Goal: Task Accomplishment & Management: Manage account settings

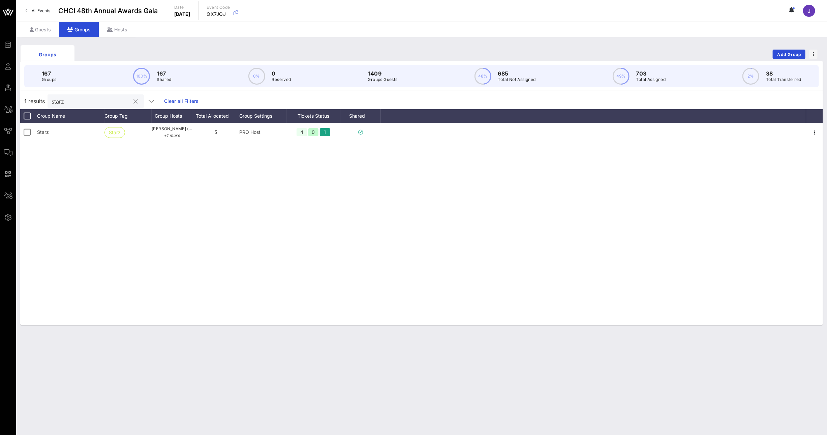
click at [134, 102] on button "clear icon" at bounding box center [136, 101] width 4 height 7
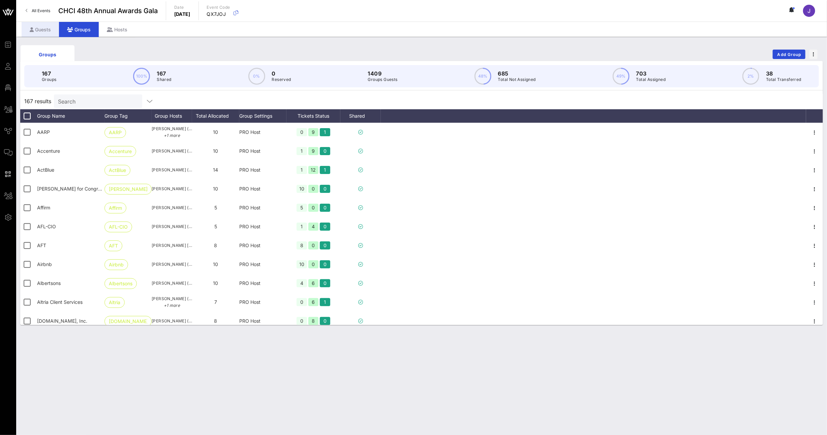
click at [40, 30] on div "Guests" at bounding box center [40, 29] width 37 height 15
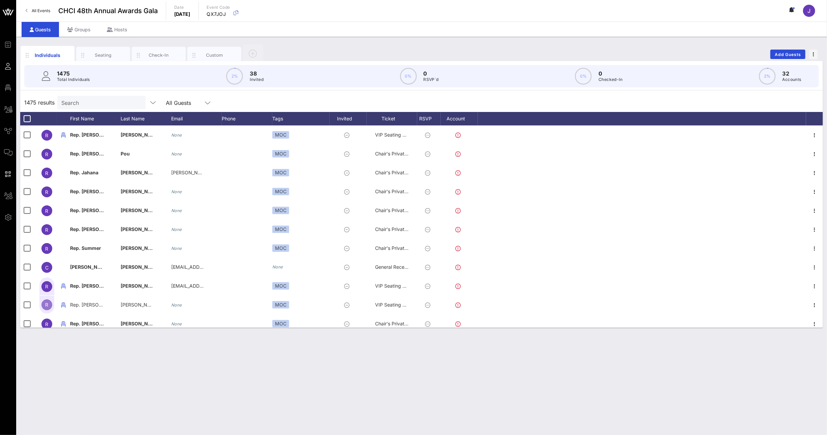
click at [100, 102] on input "Search" at bounding box center [100, 102] width 79 height 9
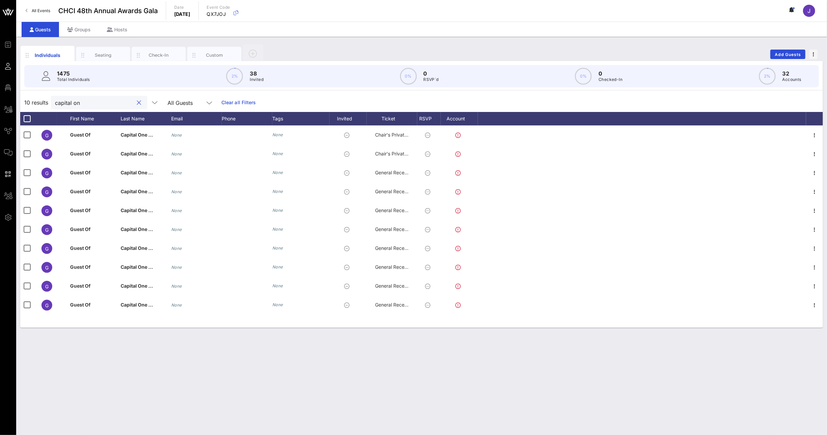
type input "capital on"
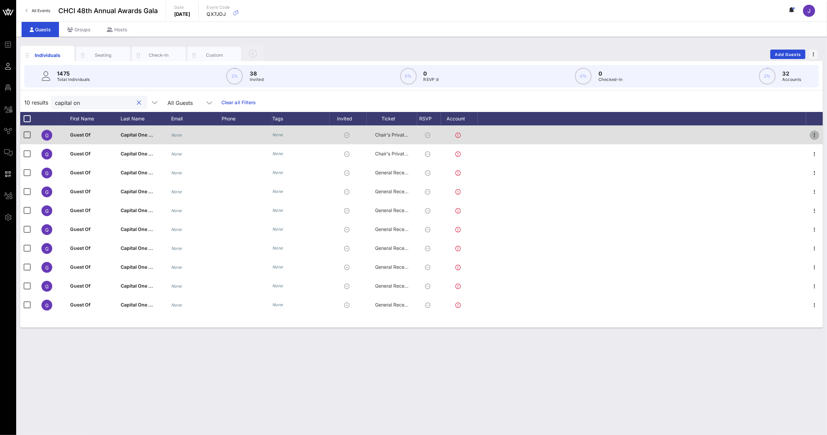
click at [817, 133] on icon "button" at bounding box center [815, 135] width 8 height 8
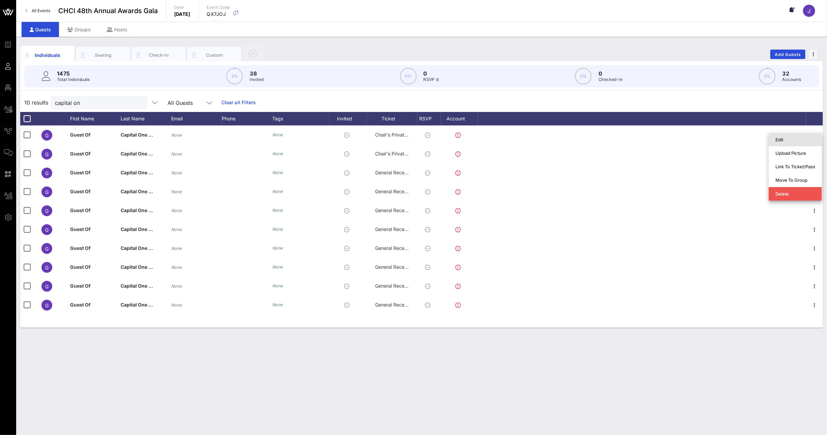
click at [803, 142] on div "Edit" at bounding box center [796, 139] width 40 height 5
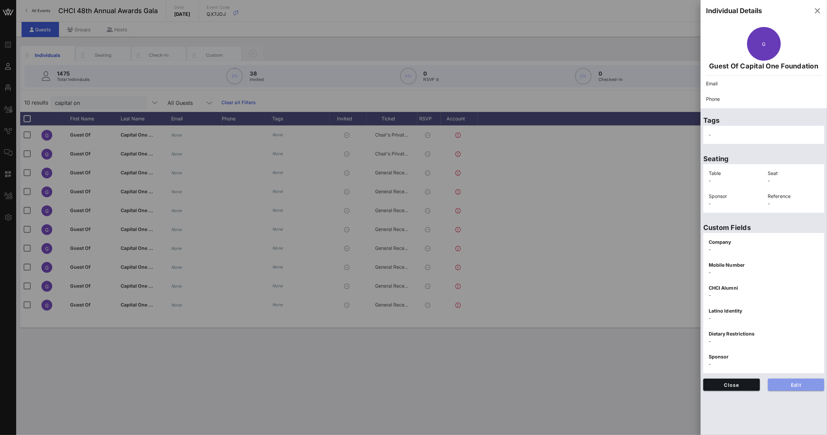
click at [806, 387] on span "Edit" at bounding box center [797, 385] width 46 height 6
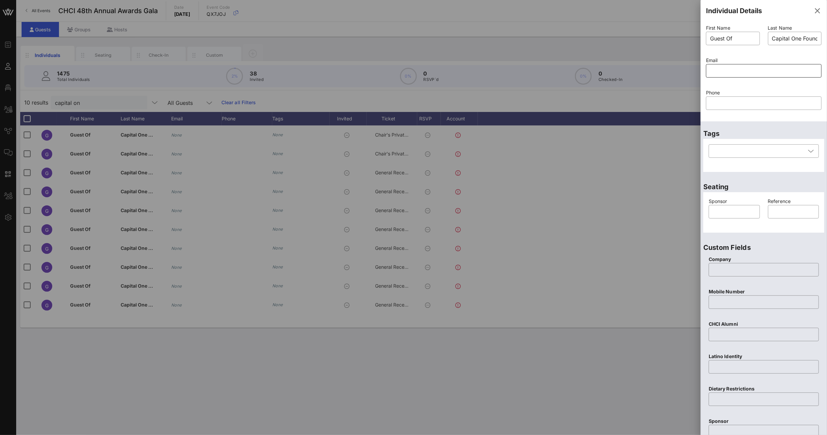
click at [727, 67] on input "text" at bounding box center [764, 70] width 108 height 11
paste input "mailto:[PERSON_NAME][EMAIL_ADDRESS][PERSON_NAME][DOMAIN_NAME]"
drag, startPoint x: 729, startPoint y: 71, endPoint x: 668, endPoint y: 68, distance: 61.8
click at [669, 68] on div "Event Builder Guests Floor Plan All Groups Journeys Comms QR Scanner Team Setti…" at bounding box center [413, 217] width 827 height 435
type input "[PERSON_NAME][EMAIL_ADDRESS][PERSON_NAME][DOMAIN_NAME]"
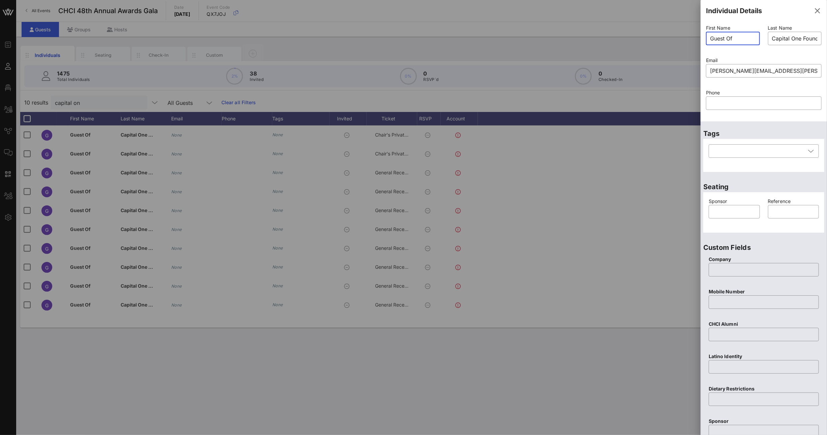
drag, startPoint x: 741, startPoint y: 38, endPoint x: 685, endPoint y: 34, distance: 56.1
click at [685, 34] on div "Event Builder Guests Floor Plan All Groups Journeys Comms QR Scanner Team Setti…" at bounding box center [413, 217] width 827 height 435
type input "[PERSON_NAME]"
click at [727, 213] on input "text" at bounding box center [734, 211] width 43 height 11
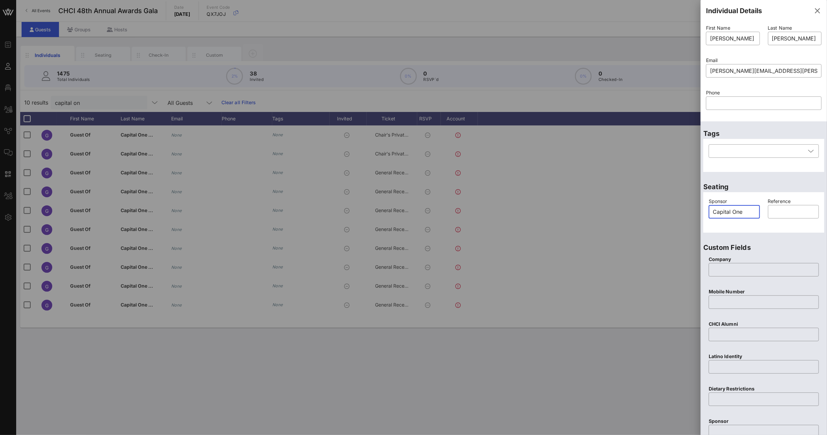
drag, startPoint x: 746, startPoint y: 213, endPoint x: 694, endPoint y: 209, distance: 53.1
click at [694, 209] on div "Event Builder Guests Floor Plan All Groups Journeys Comms QR Scanner Team Setti…" at bounding box center [413, 217] width 827 height 435
type input "Capital One"
click at [724, 269] on input "text" at bounding box center [764, 269] width 102 height 11
paste input "Capital One"
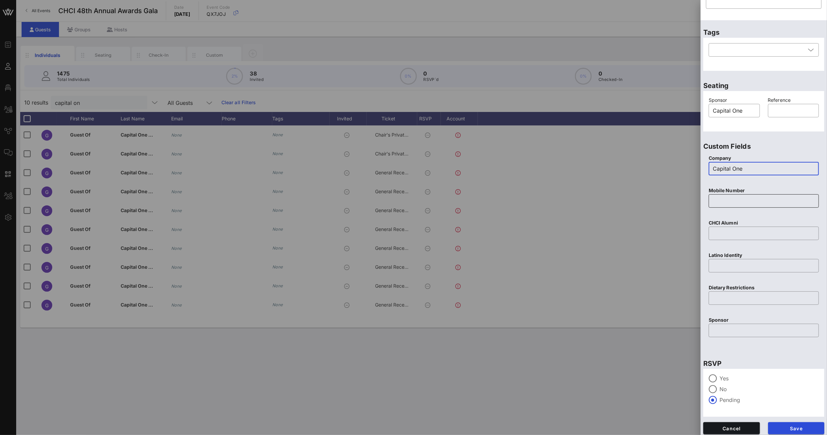
scroll to position [104, 0]
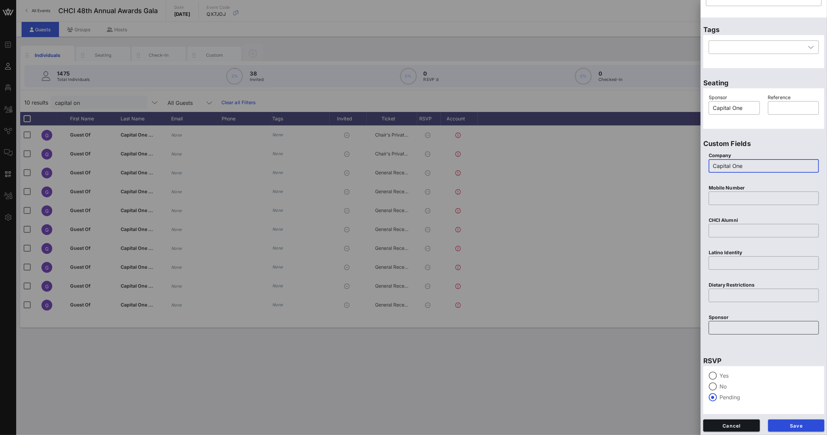
type input "Capital One"
click at [736, 328] on input "text" at bounding box center [764, 327] width 102 height 11
paste input "Capital One"
type input "Capital One"
click at [788, 426] on span "Save" at bounding box center [797, 426] width 46 height 6
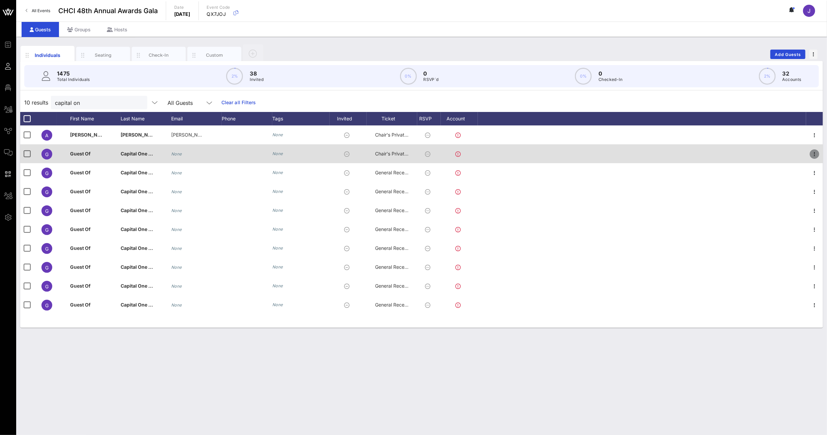
click at [815, 155] on icon "button" at bounding box center [815, 154] width 8 height 8
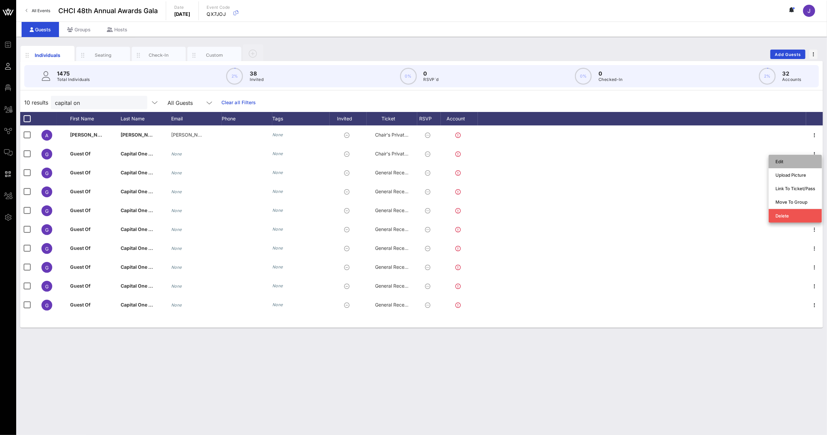
click at [795, 162] on div "Edit" at bounding box center [796, 161] width 40 height 5
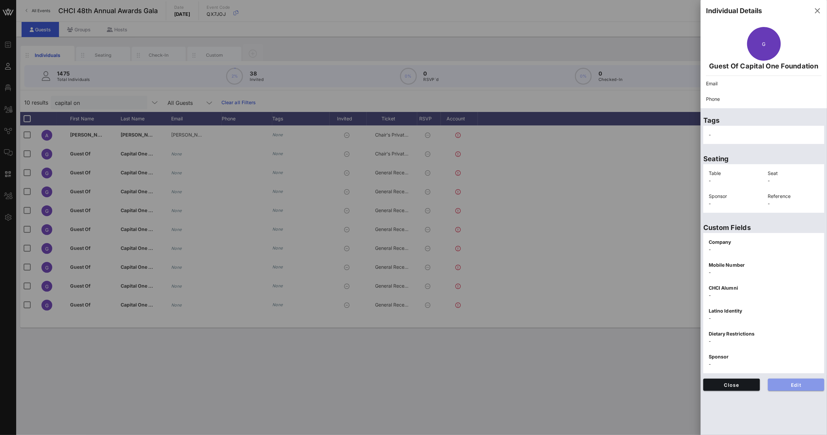
click at [799, 379] on button "Edit" at bounding box center [796, 385] width 57 height 12
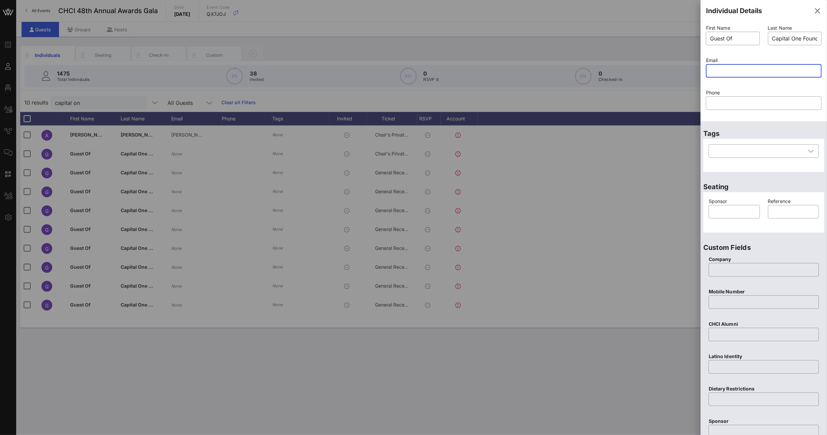
click at [715, 73] on input "text" at bounding box center [764, 70] width 108 height 11
paste input "mailto:[PERSON_NAME][EMAIL_ADDRESS][PERSON_NAME][DOMAIN_NAME]"
drag, startPoint x: 728, startPoint y: 68, endPoint x: 664, endPoint y: 65, distance: 64.1
click at [664, 65] on div "Event Builder Guests Floor Plan All Groups Journeys Comms QR Scanner Team Setti…" at bounding box center [413, 217] width 827 height 435
type input "[PERSON_NAME][EMAIL_ADDRESS][PERSON_NAME][DOMAIN_NAME]"
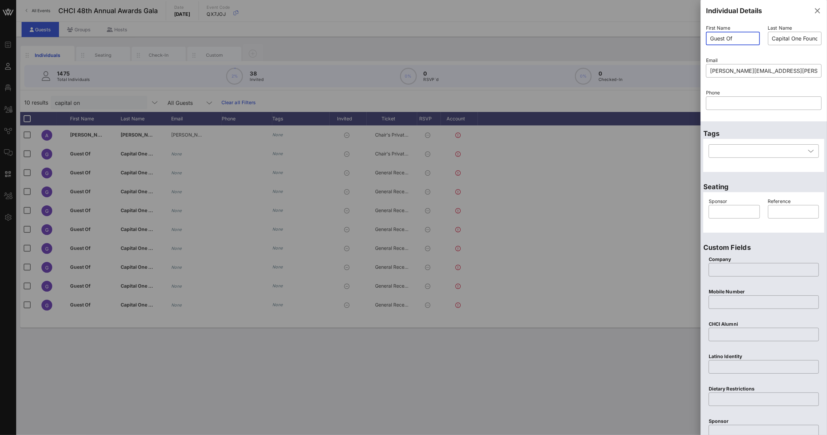
drag, startPoint x: 722, startPoint y: 35, endPoint x: 683, endPoint y: 34, distance: 38.4
click at [684, 34] on div "Event Builder Guests Floor Plan All Groups Journeys Comms QR Scanner Team Setti…" at bounding box center [413, 217] width 827 height 435
type input "[PERSON_NAME]"
click at [729, 211] on input "text" at bounding box center [734, 211] width 43 height 11
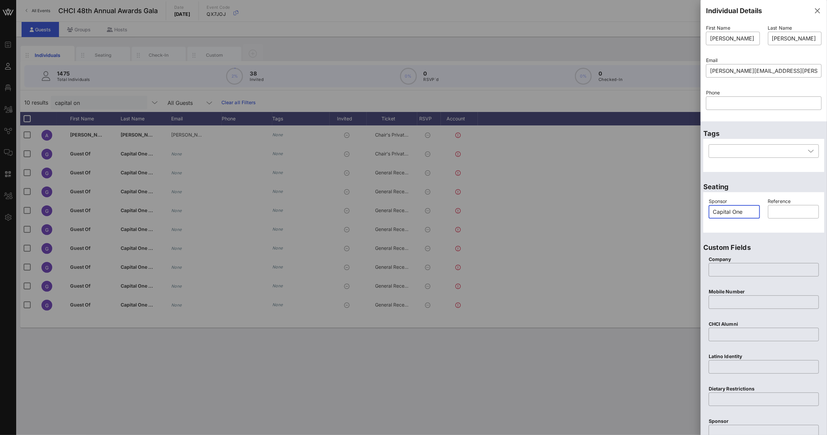
drag, startPoint x: 753, startPoint y: 215, endPoint x: 722, endPoint y: 213, distance: 30.4
click at [711, 213] on div "​ Capital One" at bounding box center [734, 211] width 51 height 13
drag, startPoint x: 745, startPoint y: 211, endPoint x: 701, endPoint y: 207, distance: 45.0
click at [700, 207] on div "Event Builder Guests Floor Plan All Groups Journeys Comms QR Scanner Team Setti…" at bounding box center [413, 217] width 827 height 435
type input "Capital One"
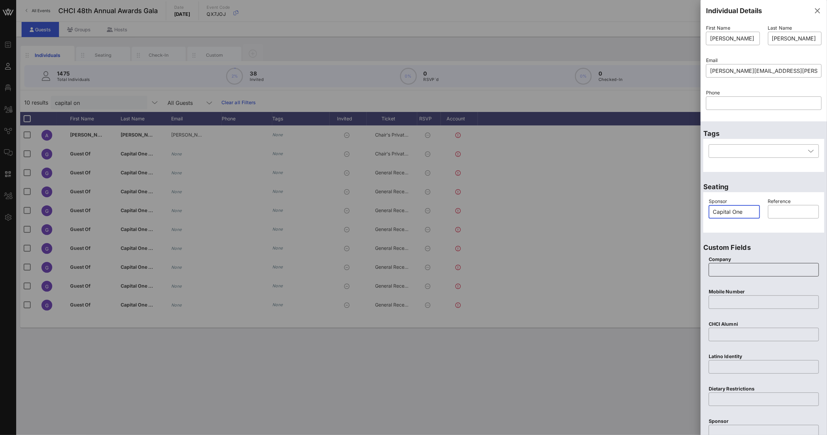
click at [725, 272] on input "text" at bounding box center [764, 269] width 102 height 11
paste input "Capital One"
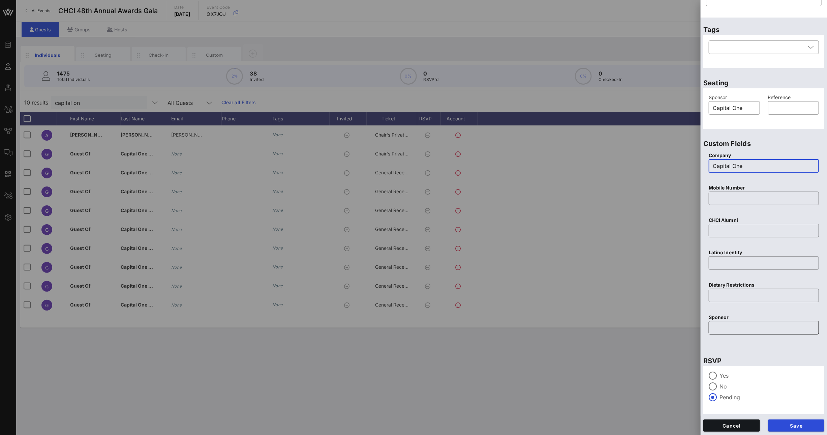
type input "Capital One"
click at [728, 327] on input "text" at bounding box center [764, 327] width 102 height 11
paste input "Capital One"
type input "Capital One"
click at [790, 425] on span "Save" at bounding box center [797, 426] width 46 height 6
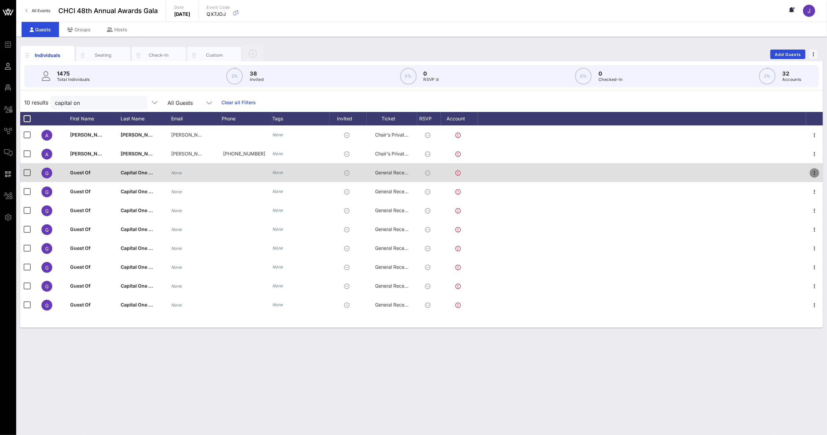
click at [815, 172] on icon "button" at bounding box center [815, 173] width 8 height 8
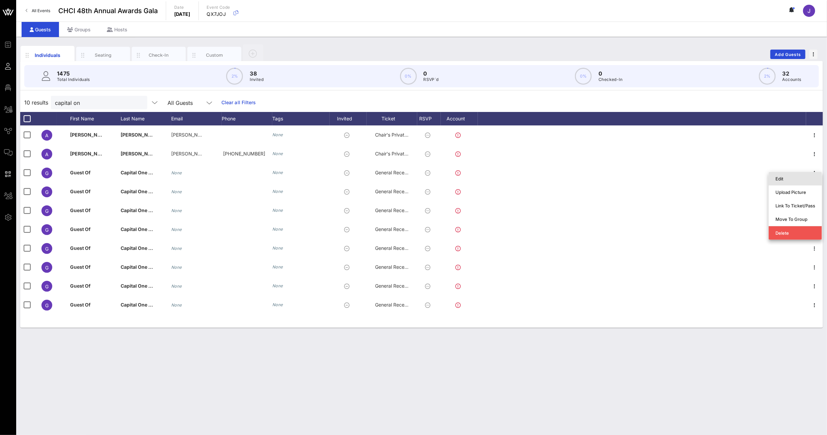
click at [798, 181] on div "Edit" at bounding box center [796, 178] width 40 height 5
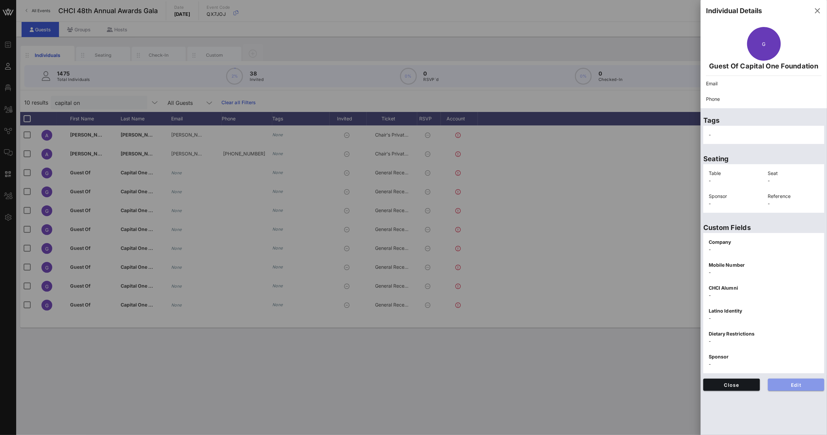
click at [793, 388] on button "Edit" at bounding box center [796, 385] width 57 height 12
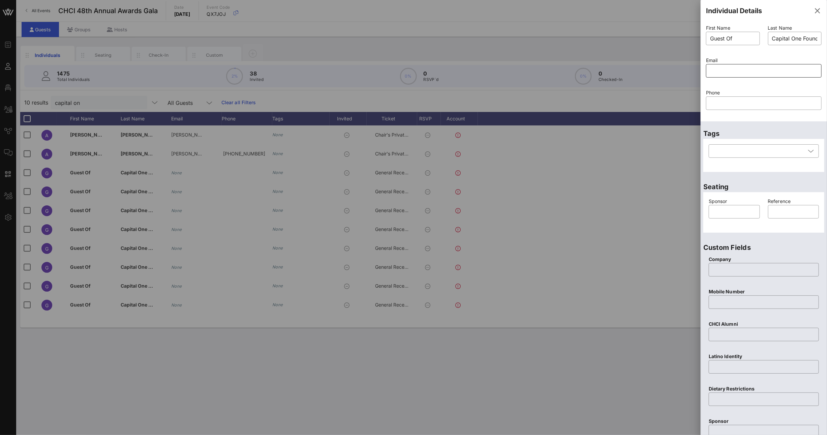
click at [732, 69] on input "text" at bounding box center [764, 70] width 108 height 11
paste input "mailto:[PERSON_NAME][EMAIL_ADDRESS][PERSON_NAME][DOMAIN_NAME]"
drag, startPoint x: 728, startPoint y: 72, endPoint x: 632, endPoint y: 62, distance: 95.9
click at [648, 62] on div "Event Builder Guests Floor Plan All Groups Journeys Comms QR Scanner Team Setti…" at bounding box center [413, 217] width 827 height 435
type input "[PERSON_NAME][EMAIL_ADDRESS][PERSON_NAME][DOMAIN_NAME]"
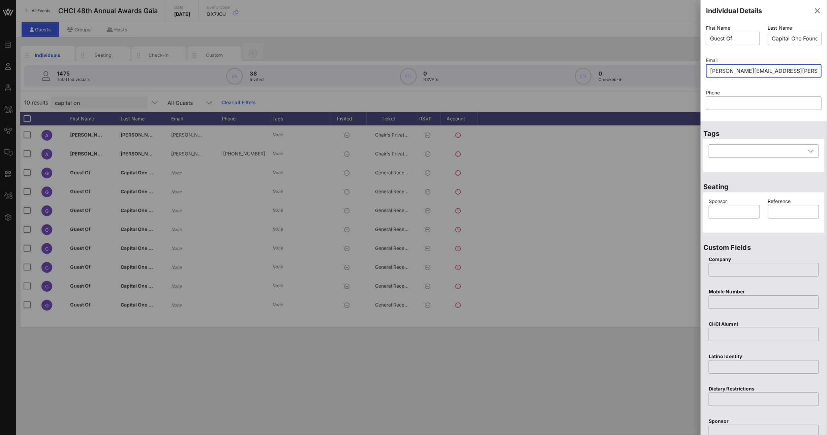
drag, startPoint x: 742, startPoint y: 41, endPoint x: 666, endPoint y: 37, distance: 76.7
click at [668, 37] on div "Event Builder Guests Floor Plan All Groups Journeys Comms QR Scanner Team Setti…" at bounding box center [413, 217] width 827 height 435
type input "[PERSON_NAME]"
click at [727, 217] on div at bounding box center [734, 211] width 43 height 13
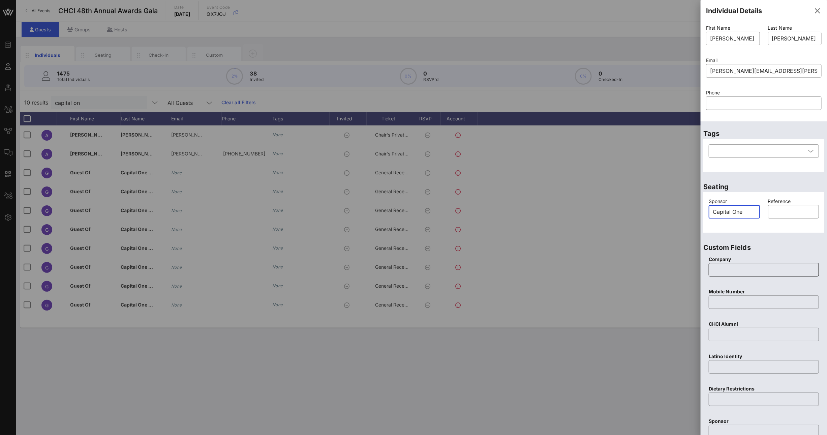
type input "Capital One"
click at [739, 269] on input "text" at bounding box center [764, 269] width 102 height 11
type input "Capital One"
click at [740, 151] on div at bounding box center [759, 150] width 93 height 13
click at [746, 127] on div "Tags ​" at bounding box center [764, 147] width 126 height 53
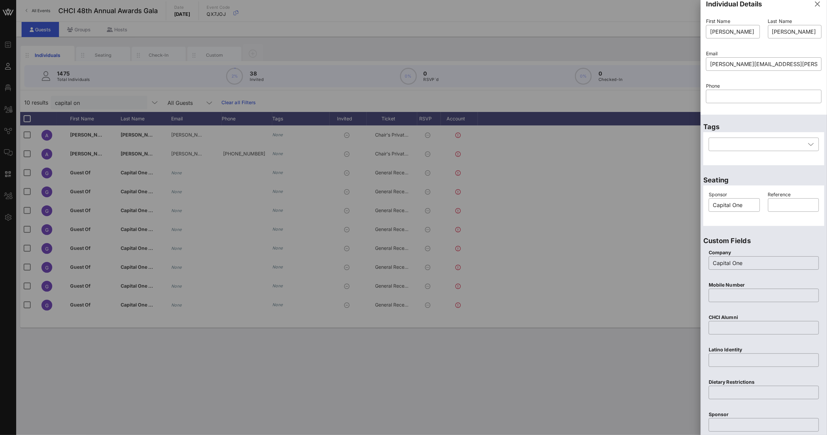
scroll to position [39, 0]
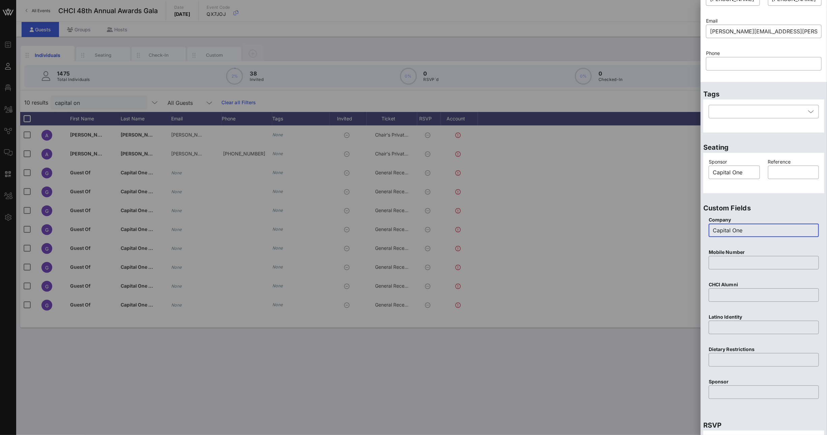
drag, startPoint x: 738, startPoint y: 230, endPoint x: 694, endPoint y: 230, distance: 43.8
click at [697, 230] on div "Event Builder Guests Floor Plan All Groups Journeys Comms QR Scanner Team Setti…" at bounding box center [413, 217] width 827 height 435
click at [735, 391] on input "text" at bounding box center [764, 392] width 102 height 11
paste input "Capital One"
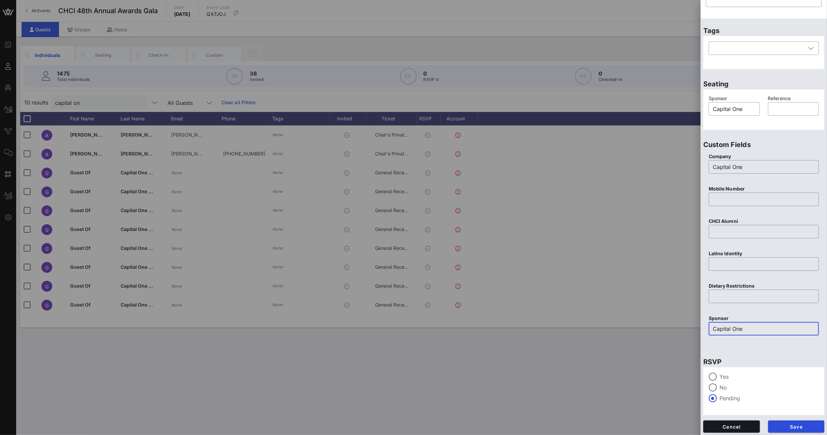
scroll to position [104, 0]
type input "Capital One"
click at [788, 426] on span "Save" at bounding box center [797, 426] width 46 height 6
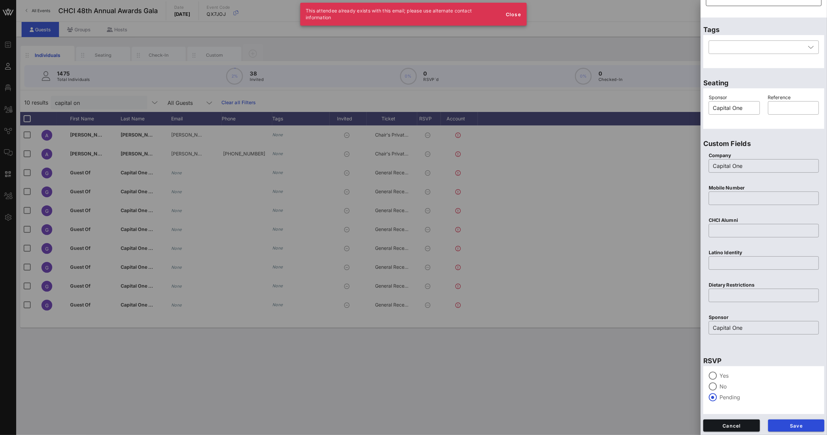
scroll to position [0, 0]
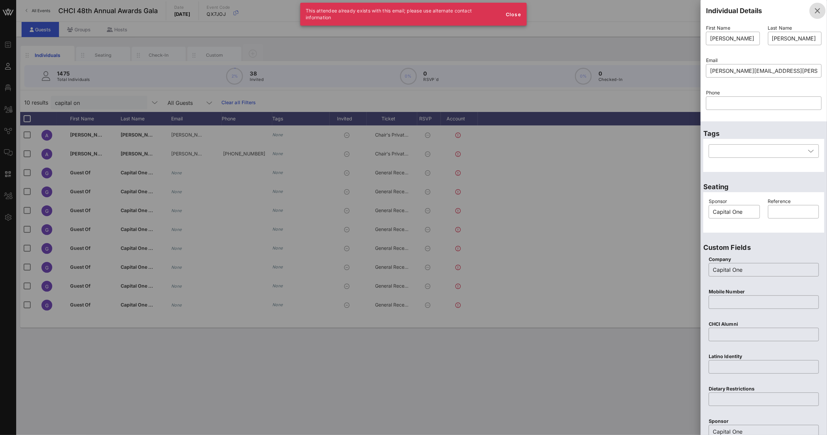
click at [814, 14] on icon "button" at bounding box center [818, 11] width 8 height 8
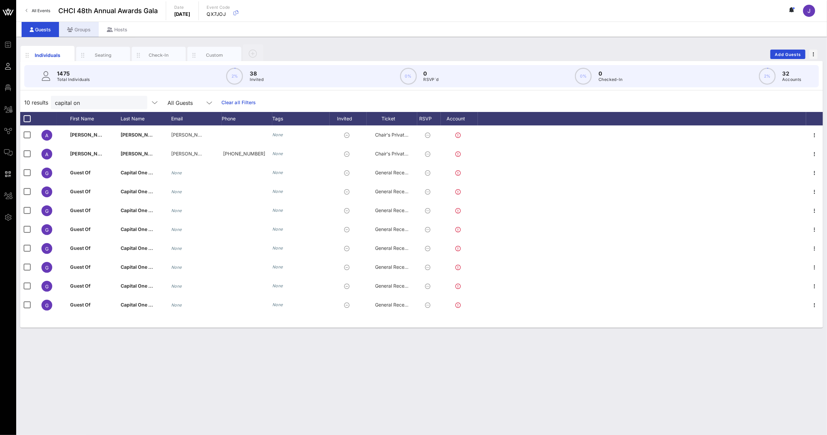
click at [84, 30] on div "Groups" at bounding box center [79, 29] width 40 height 15
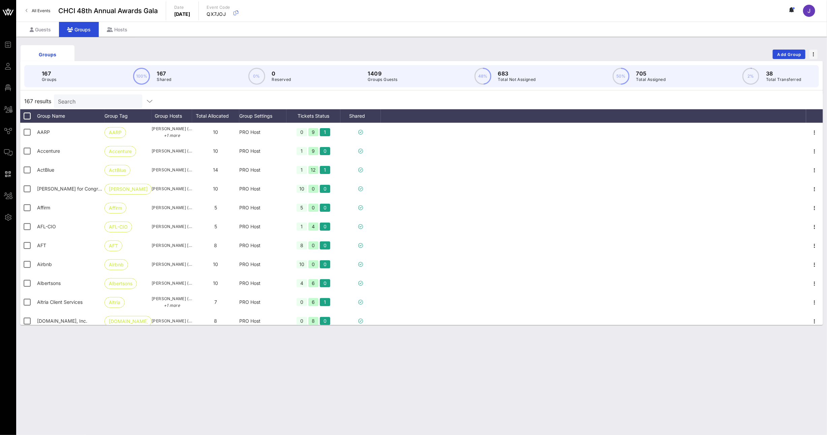
click at [96, 103] on input "Search" at bounding box center [97, 101] width 79 height 9
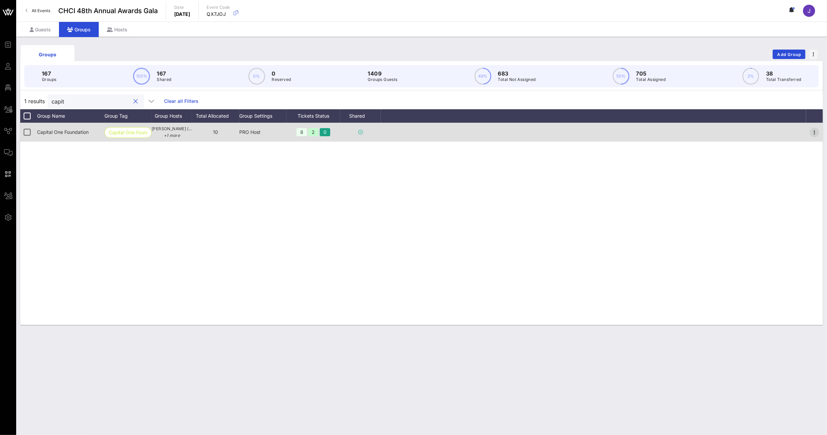
type input "capit"
click at [817, 130] on icon "button" at bounding box center [815, 132] width 8 height 8
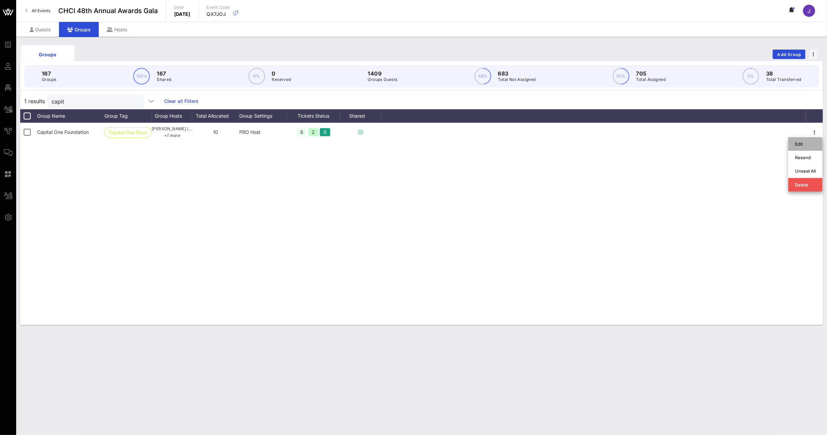
click at [815, 145] on div "Edit" at bounding box center [805, 143] width 21 height 5
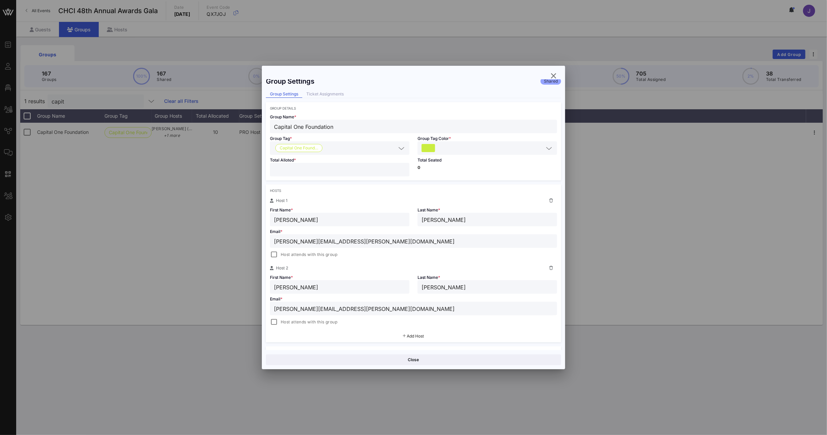
scroll to position [7, 0]
click at [278, 322] on div at bounding box center [273, 321] width 9 height 9
click at [449, 359] on button "Save" at bounding box center [488, 359] width 146 height 11
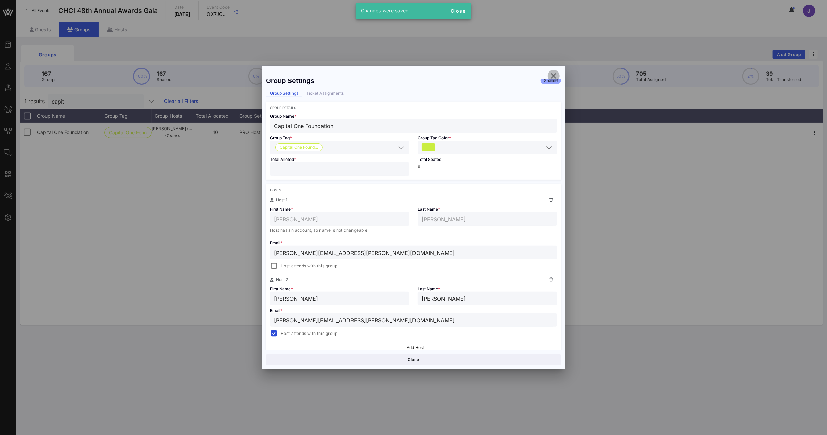
click at [553, 74] on icon "button" at bounding box center [554, 76] width 8 height 8
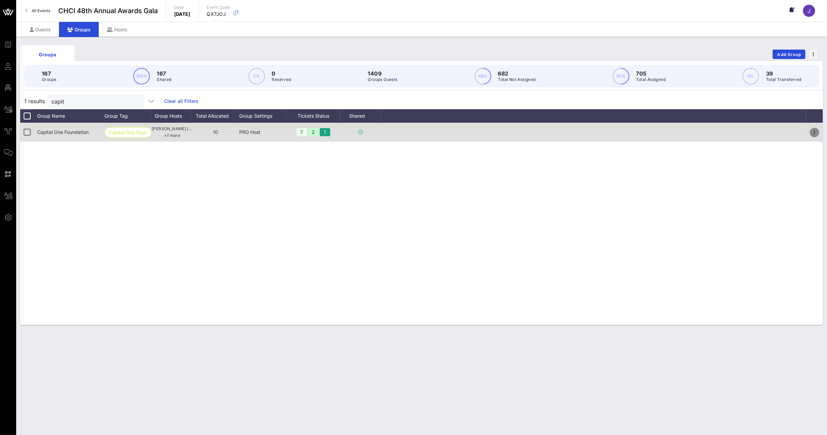
click at [819, 132] on icon "button" at bounding box center [815, 132] width 8 height 8
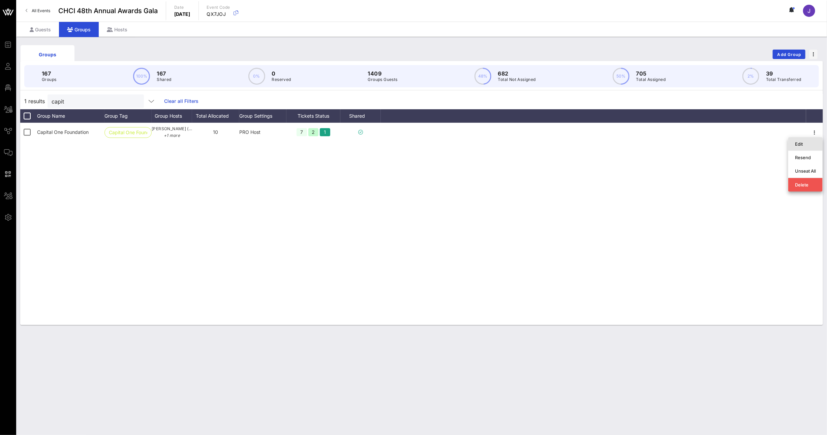
click at [810, 144] on div "Edit" at bounding box center [805, 143] width 21 height 5
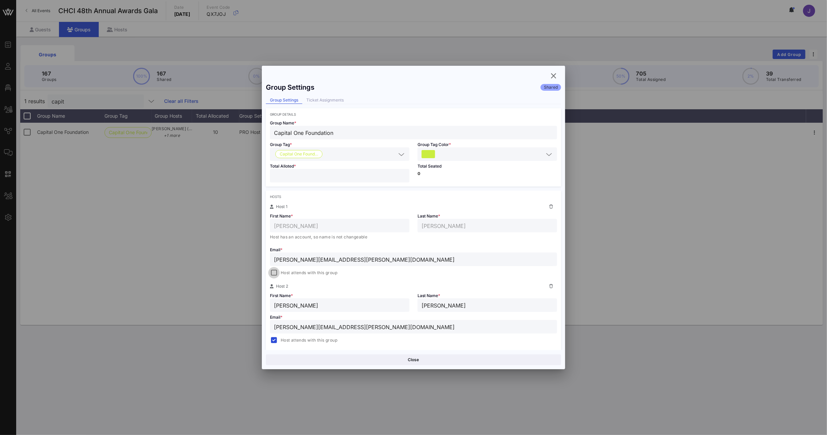
click at [274, 272] on div at bounding box center [273, 272] width 9 height 9
click at [529, 359] on button "Save" at bounding box center [488, 359] width 146 height 11
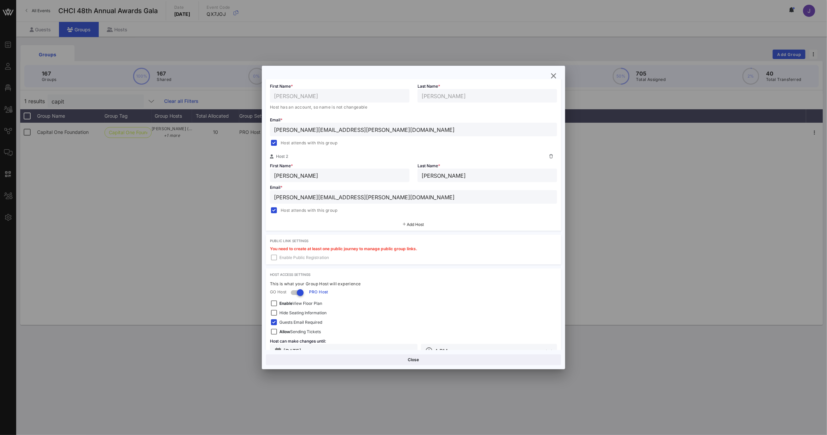
scroll to position [148, 0]
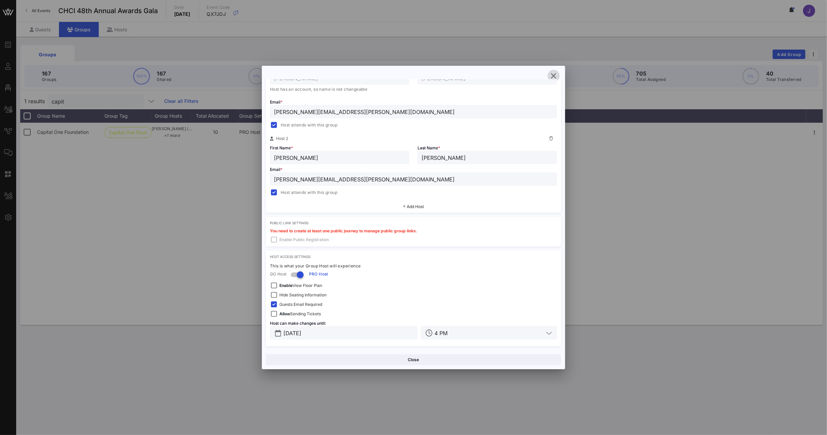
click at [559, 77] on span "button" at bounding box center [554, 76] width 12 height 8
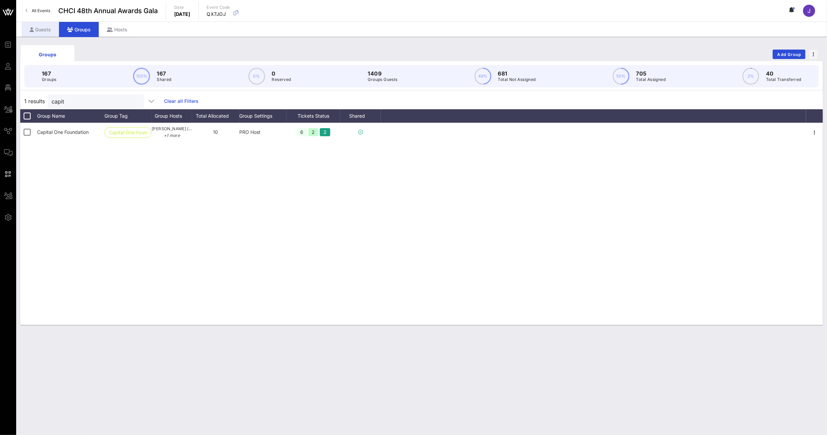
click at [42, 27] on div "Guests" at bounding box center [40, 29] width 37 height 15
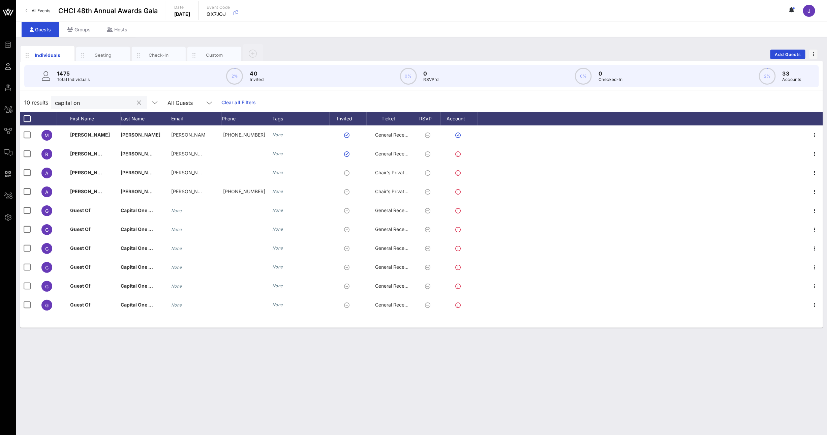
click at [91, 105] on input "capital on" at bounding box center [94, 102] width 79 height 9
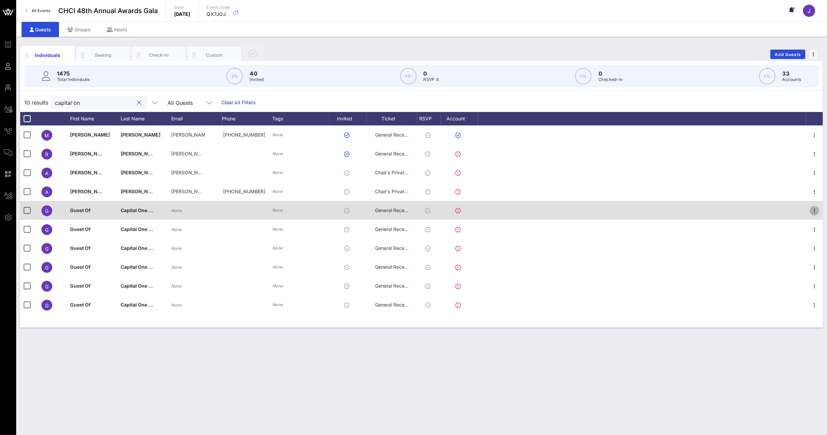
click at [815, 210] on icon "button" at bounding box center [815, 211] width 8 height 8
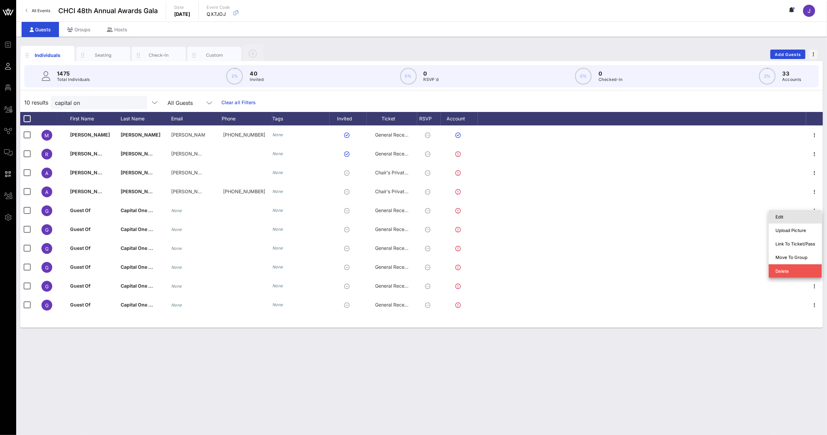
click at [807, 216] on div "Edit" at bounding box center [796, 216] width 40 height 5
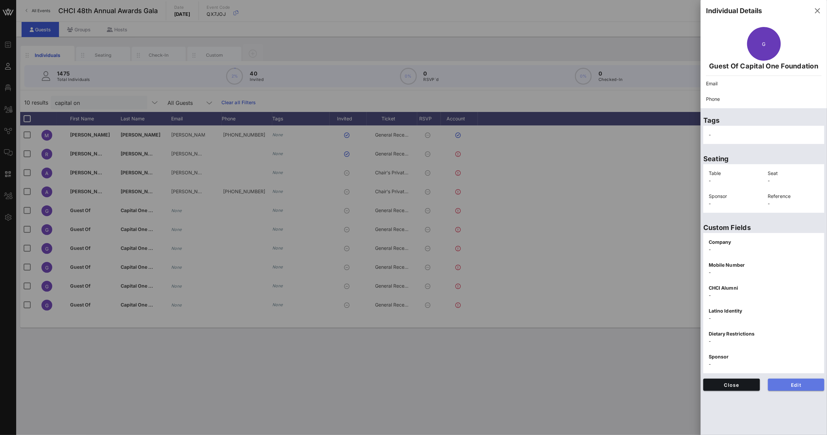
click at [793, 385] on span "Edit" at bounding box center [797, 385] width 46 height 6
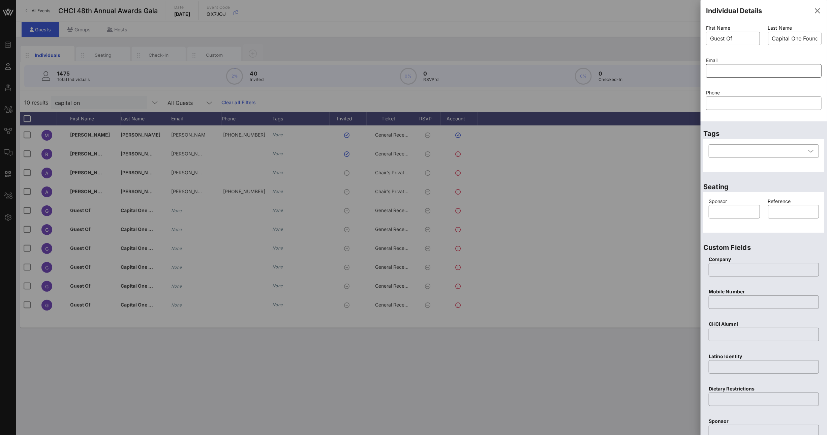
click at [719, 67] on input "text" at bounding box center [764, 70] width 108 height 11
paste input "mailto:[EMAIL_ADDRESS][DOMAIN_NAME]"
drag, startPoint x: 728, startPoint y: 70, endPoint x: 676, endPoint y: 70, distance: 52.3
click at [676, 70] on div "Event Builder Guests Floor Plan All Groups Journeys Comms QR Scanner Team Setti…" at bounding box center [413, 217] width 827 height 435
type input "[EMAIL_ADDRESS][DOMAIN_NAME]"
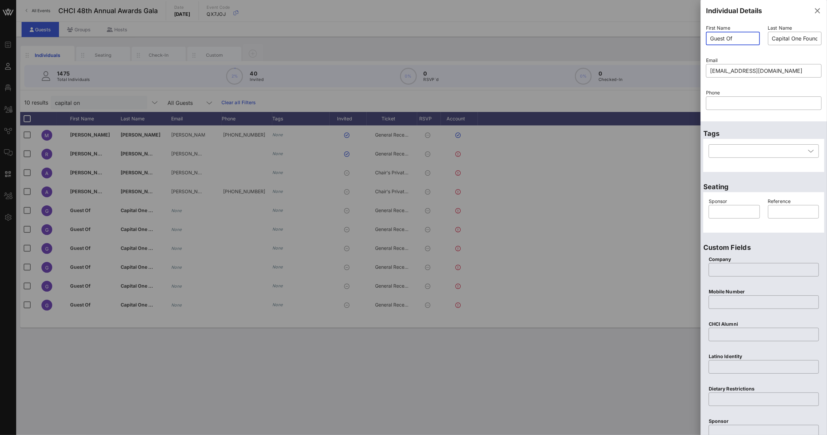
drag, startPoint x: 740, startPoint y: 39, endPoint x: 685, endPoint y: 35, distance: 55.1
click at [685, 35] on div "Event Builder Guests Floor Plan All Groups Journeys Comms QR Scanner Team Setti…" at bounding box center [413, 217] width 827 height 435
type input "[PERSON_NAME]"
click at [725, 215] on input "text" at bounding box center [734, 211] width 43 height 11
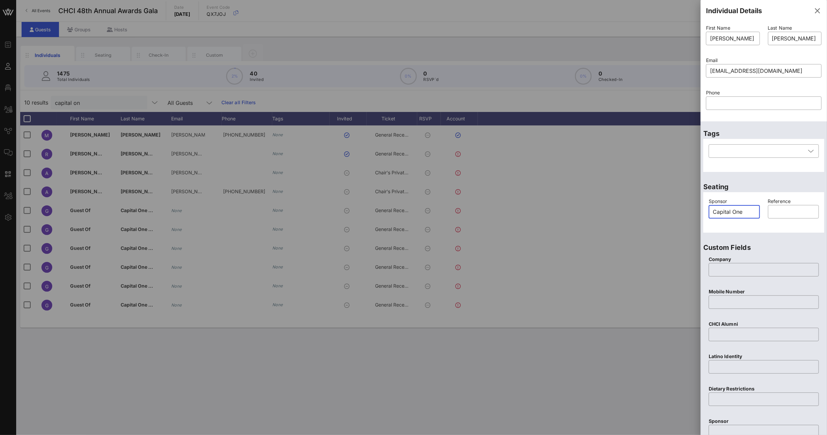
drag, startPoint x: 750, startPoint y: 210, endPoint x: 707, endPoint y: 209, distance: 43.5
click at [707, 209] on div "Sponsor ​ Capital One" at bounding box center [734, 213] width 59 height 38
type input "Capital One"
click at [725, 271] on input "text" at bounding box center [764, 269] width 102 height 11
paste input "Capital One"
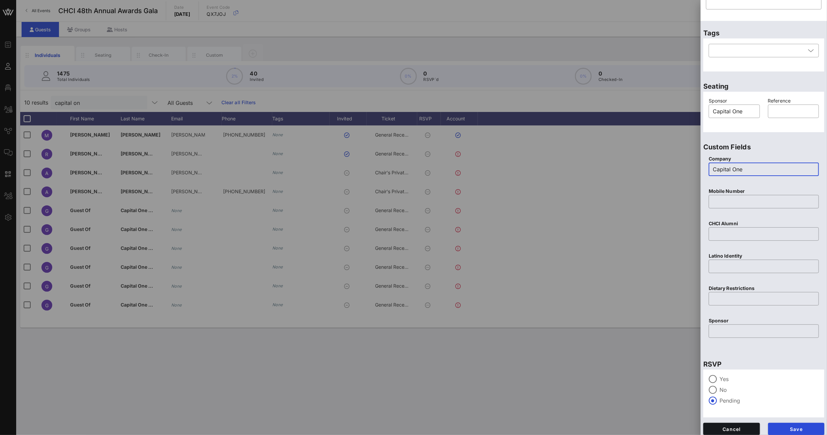
scroll to position [104, 0]
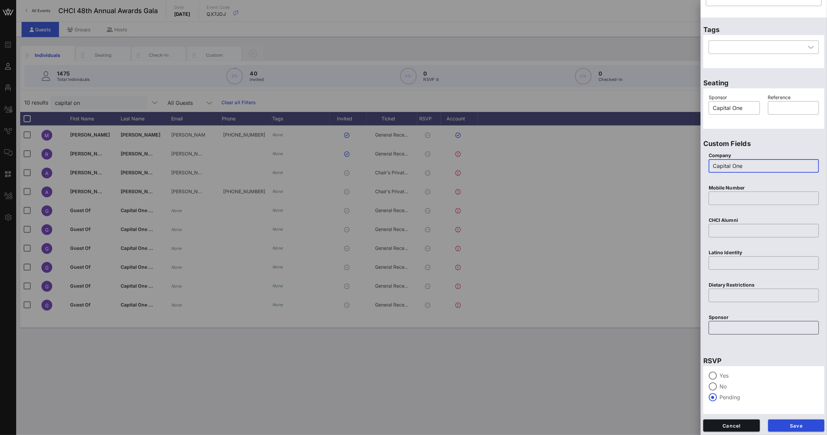
type input "Capital One"
click at [727, 321] on div at bounding box center [764, 327] width 102 height 13
paste input "Capital One"
type input "Capital One"
click at [785, 426] on span "Save" at bounding box center [797, 426] width 46 height 6
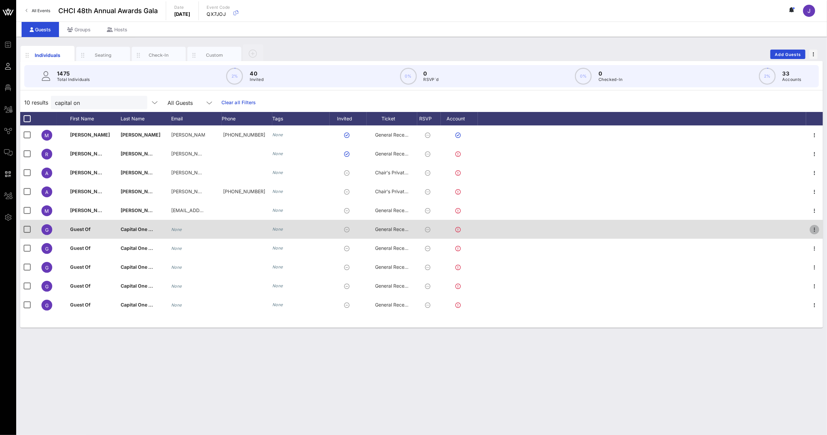
click at [814, 231] on icon "button" at bounding box center [815, 230] width 8 height 8
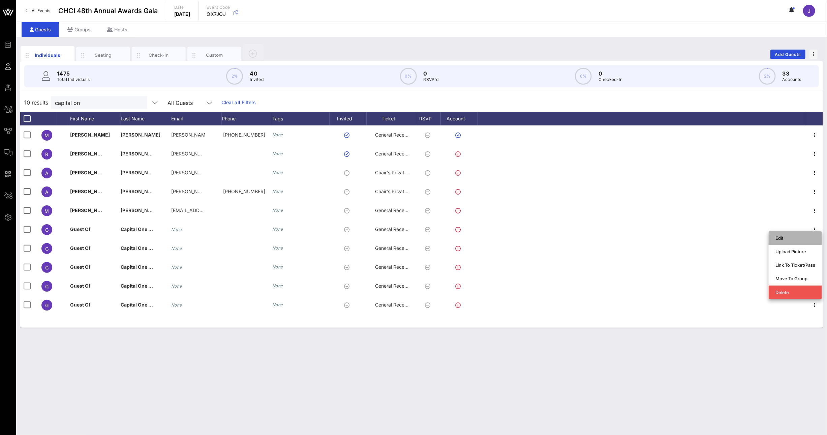
click at [805, 239] on div "Edit" at bounding box center [796, 237] width 40 height 5
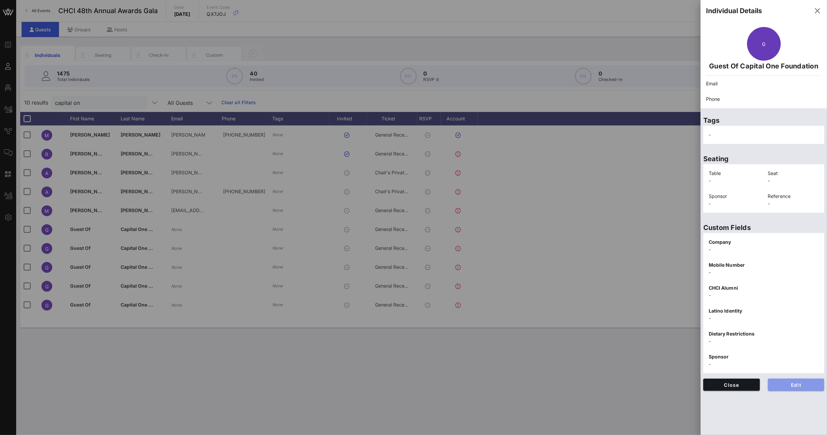
click at [808, 387] on span "Edit" at bounding box center [797, 385] width 46 height 6
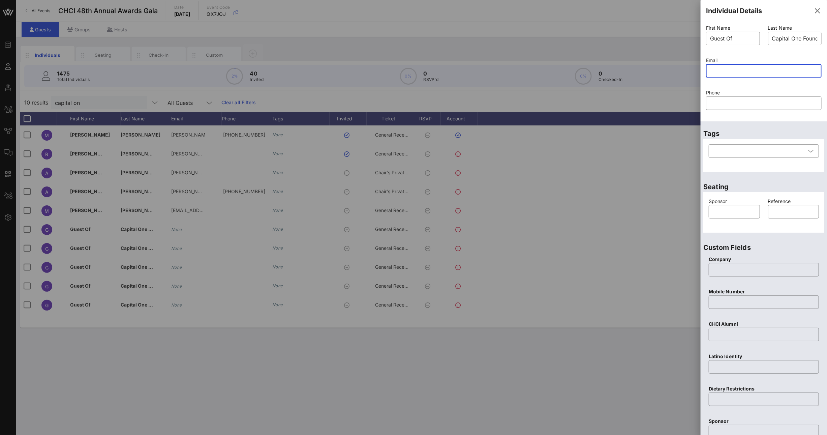
click at [722, 71] on input "text" at bounding box center [764, 70] width 108 height 11
paste input "mailto:[EMAIL_ADDRESS][DOMAIN_NAME]"
drag, startPoint x: 728, startPoint y: 71, endPoint x: 634, endPoint y: 65, distance: 93.9
click at [649, 63] on div "Event Builder Guests Floor Plan All Groups Journeys Comms QR Scanner Team Setti…" at bounding box center [413, 217] width 827 height 435
type input "[EMAIL_ADDRESS][DOMAIN_NAME]"
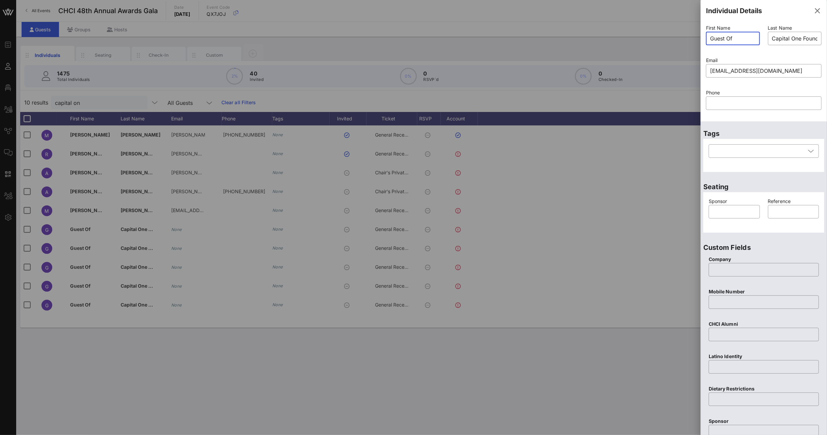
drag, startPoint x: 738, startPoint y: 40, endPoint x: 672, endPoint y: 30, distance: 66.2
click at [677, 31] on div "Event Builder Guests Floor Plan All Groups Journeys Comms QR Scanner Team Setti…" at bounding box center [413, 217] width 827 height 435
type input "[PERSON_NAME]"
type input "Millia"
click at [717, 215] on input "text" at bounding box center [734, 211] width 43 height 11
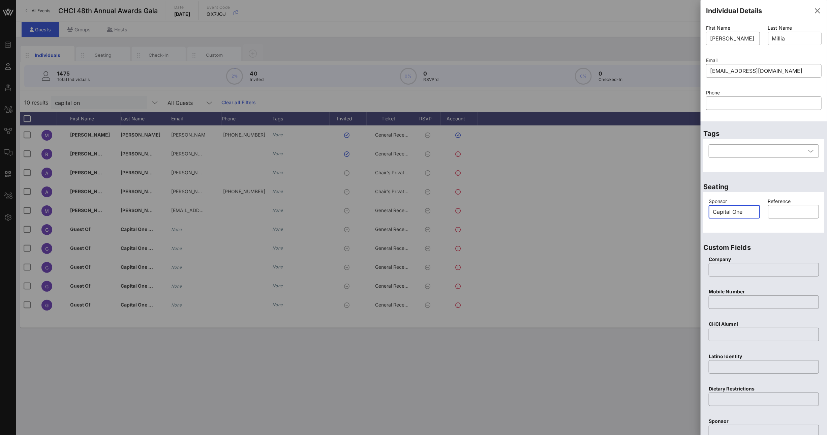
drag, startPoint x: 718, startPoint y: 212, endPoint x: 702, endPoint y: 212, distance: 16.5
click at [702, 212] on div "Seating Sponsor ​ Capital One Reference ​" at bounding box center [764, 205] width 126 height 61
type input "Capital One"
click at [725, 266] on input "text" at bounding box center [764, 269] width 102 height 11
paste input "Capital One"
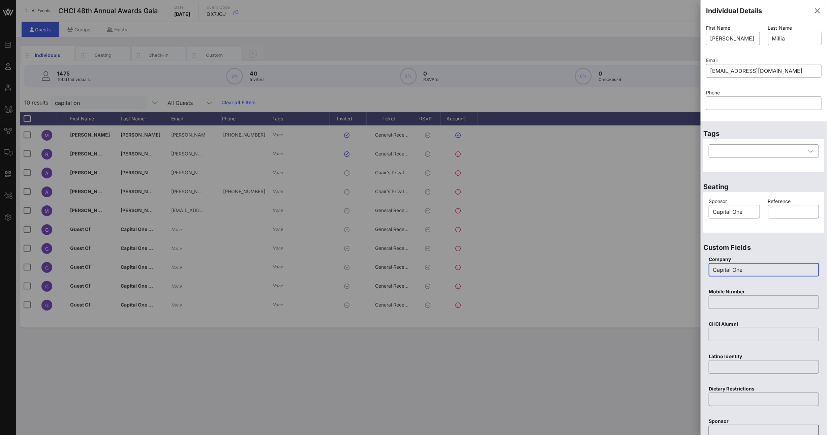
type input "Capital One"
click at [727, 430] on input "text" at bounding box center [764, 431] width 102 height 11
paste input "Capital One"
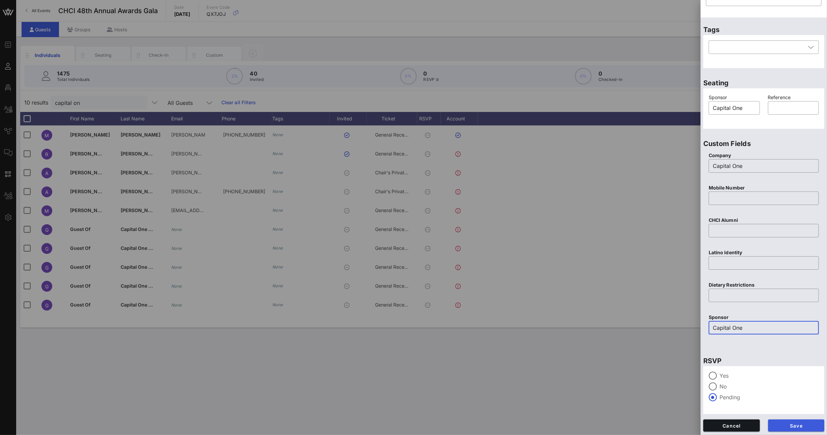
type input "Capital One"
click at [780, 424] on span "Save" at bounding box center [797, 426] width 46 height 6
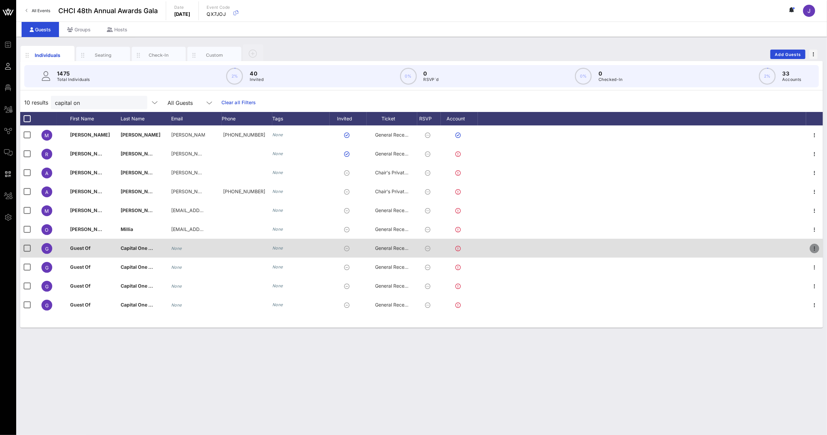
click at [813, 246] on icon "button" at bounding box center [815, 248] width 8 height 8
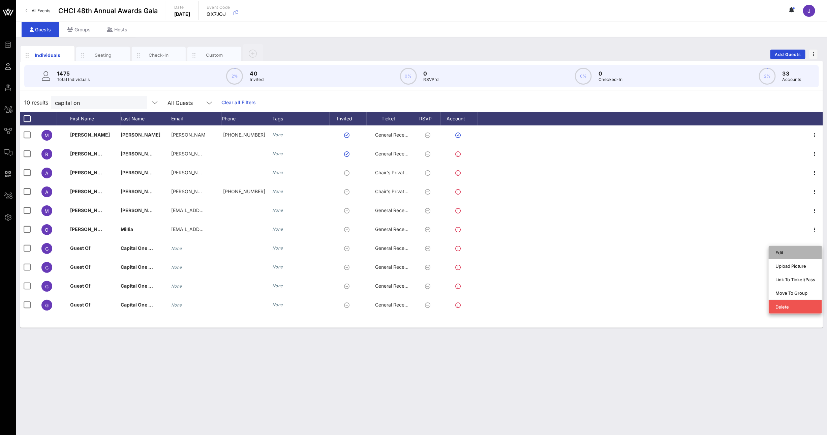
click at [795, 256] on div "Edit" at bounding box center [796, 252] width 40 height 11
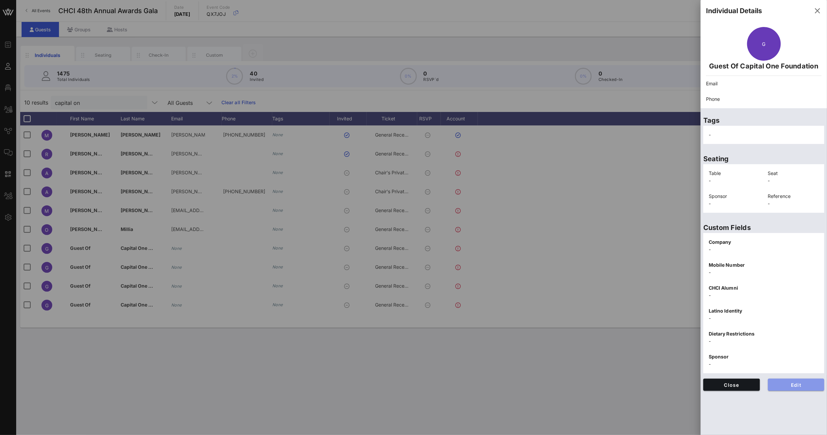
click at [812, 385] on span "Edit" at bounding box center [797, 385] width 46 height 6
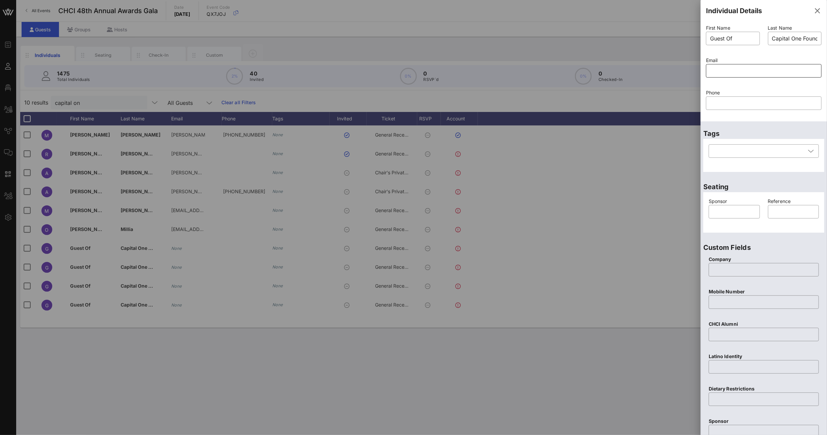
click at [727, 70] on input "text" at bounding box center [764, 70] width 108 height 11
paste input "mailto:[EMAIL_ADDRESS][DOMAIN_NAME]"
drag, startPoint x: 729, startPoint y: 72, endPoint x: 659, endPoint y: 64, distance: 69.5
click at [665, 65] on div "Event Builder Guests Floor Plan All Groups Journeys Comms QR Scanner Team Setti…" at bounding box center [413, 217] width 827 height 435
type input "[EMAIL_ADDRESS][DOMAIN_NAME]"
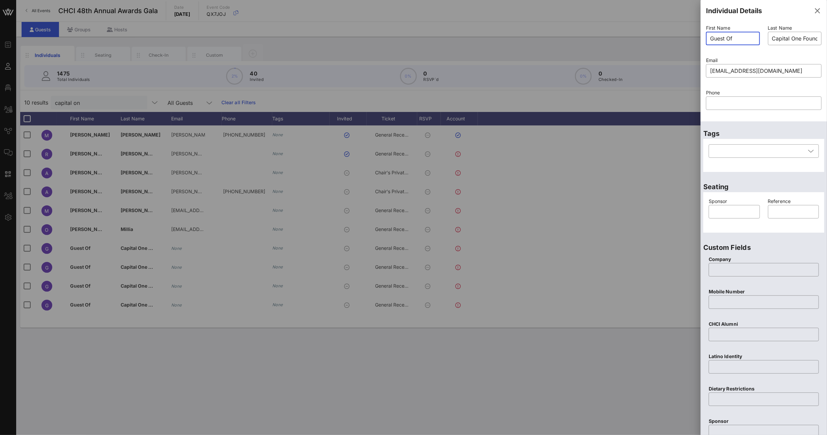
drag, startPoint x: 743, startPoint y: 37, endPoint x: 667, endPoint y: 32, distance: 76.3
click at [671, 32] on div "Event Builder Guests Floor Plan All Groups Journeys Comms QR Scanner Team Setti…" at bounding box center [413, 217] width 827 height 435
type input "[PERSON_NAME]"
type input "Maya"
click at [730, 207] on input "text" at bounding box center [734, 211] width 43 height 11
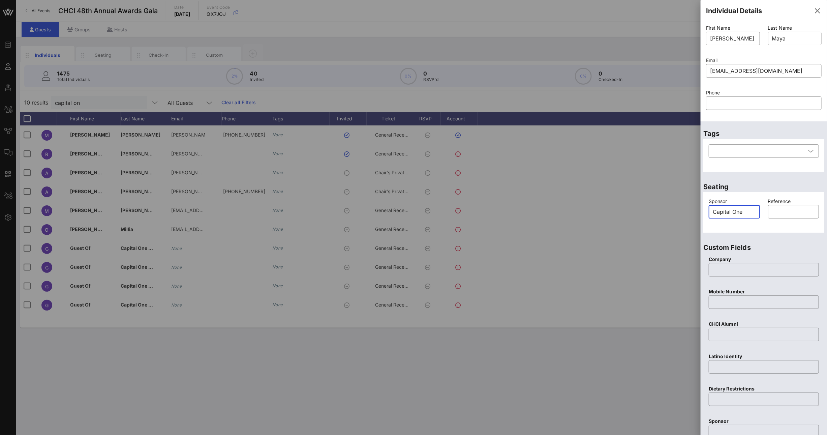
drag, startPoint x: 745, startPoint y: 209, endPoint x: 720, endPoint y: 212, distance: 25.5
click at [699, 206] on div "Event Builder Guests Floor Plan All Groups Journeys Comms QR Scanner Team Setti…" at bounding box center [413, 217] width 827 height 435
type input "Capital One"
click at [736, 271] on input "text" at bounding box center [764, 269] width 102 height 11
paste input "Capital One"
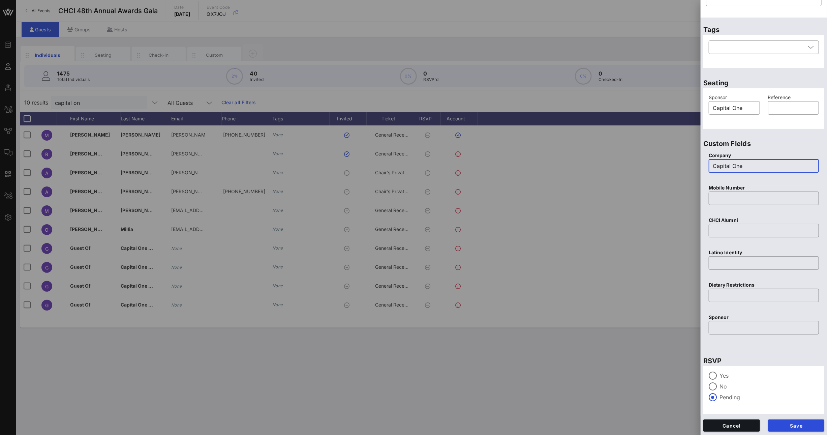
type input "Capital One"
click at [736, 319] on p "Sponsor" at bounding box center [764, 317] width 110 height 7
click at [733, 328] on input "text" at bounding box center [764, 327] width 102 height 11
paste input "Capital One"
type input "Capital One"
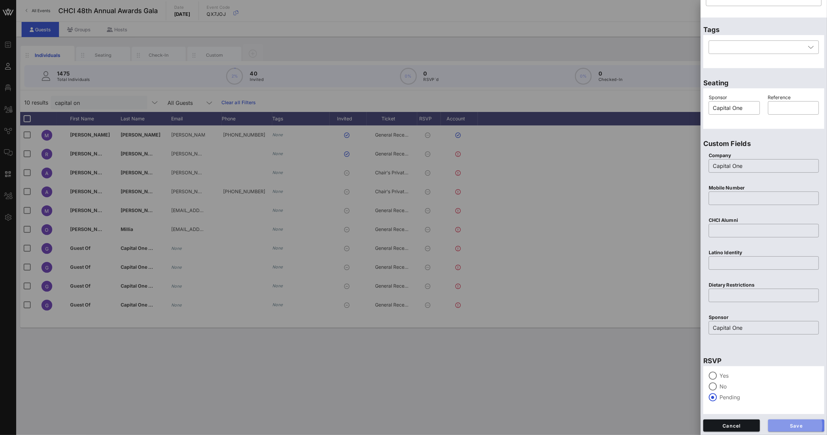
click at [782, 426] on span "Save" at bounding box center [797, 426] width 46 height 6
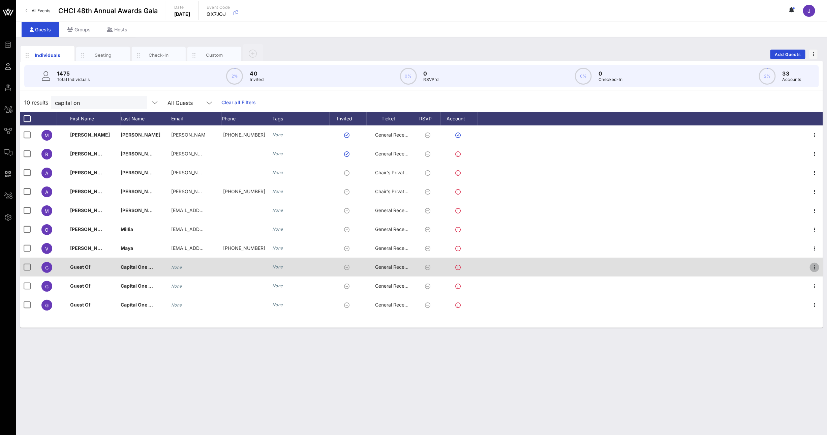
click at [816, 266] on icon "button" at bounding box center [815, 267] width 8 height 8
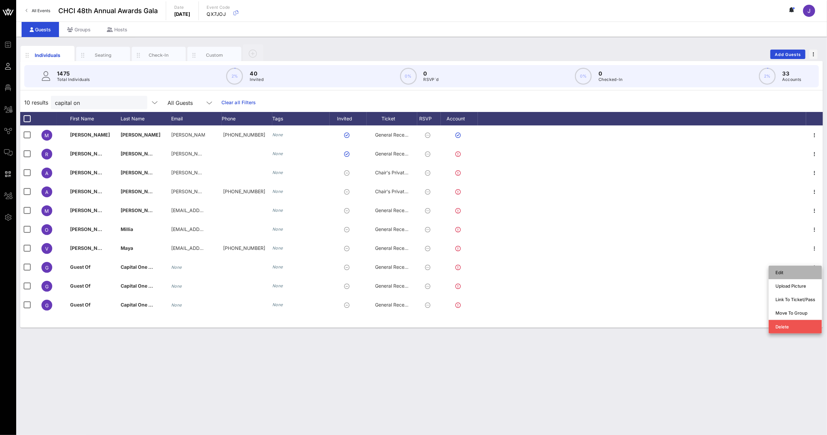
click at [796, 275] on div "Edit" at bounding box center [796, 272] width 40 height 5
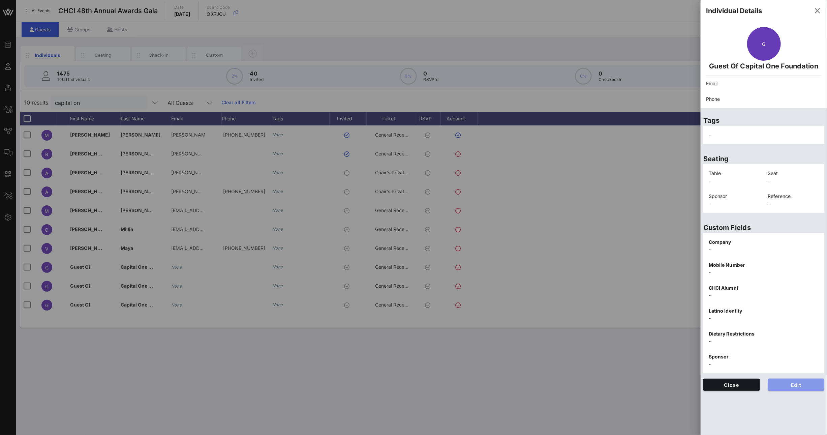
click at [791, 388] on button "Edit" at bounding box center [796, 385] width 57 height 12
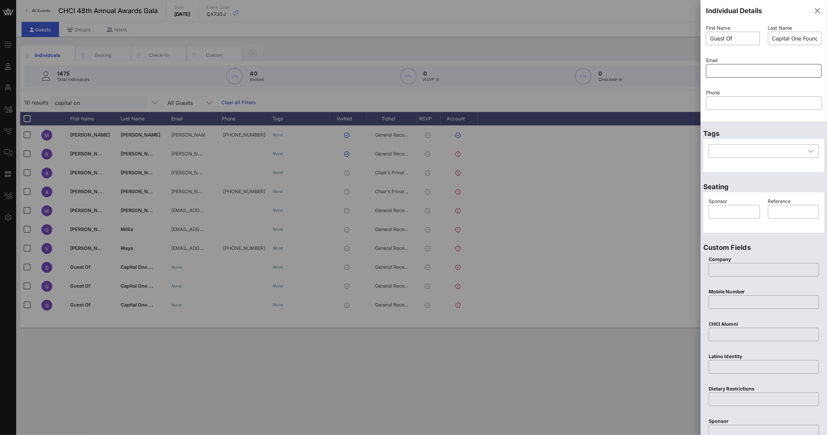
click at [744, 71] on input "text" at bounding box center [764, 70] width 108 height 11
paste input "mailto:[EMAIL_ADDRESS][PERSON_NAME][DOMAIN_NAME]"
drag, startPoint x: 728, startPoint y: 70, endPoint x: 659, endPoint y: 65, distance: 69.0
click at [666, 66] on div "Event Builder Guests Floor Plan All Groups Journeys Comms QR Scanner Team Setti…" at bounding box center [413, 217] width 827 height 435
type input "[EMAIL_ADDRESS][PERSON_NAME][DOMAIN_NAME]"
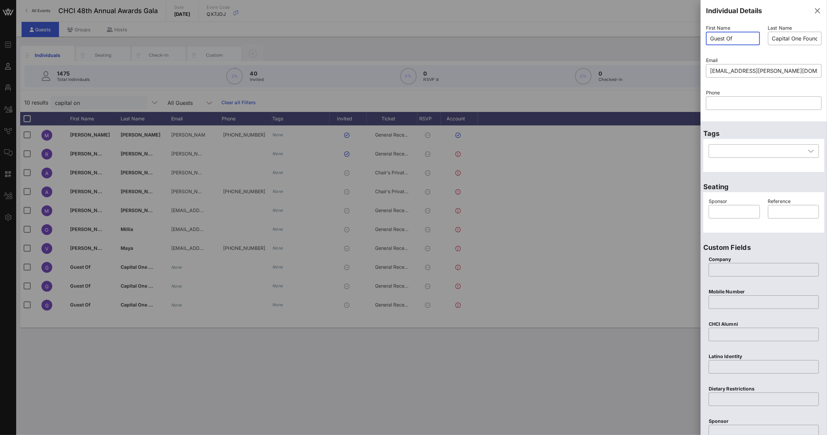
drag, startPoint x: 741, startPoint y: 38, endPoint x: 665, endPoint y: 28, distance: 76.8
click at [700, 32] on div "Event Builder Guests Floor Plan All Groups Journeys Comms QR Scanner Team Setti…" at bounding box center [413, 217] width 827 height 435
type input "Jordan"
type input "[PERSON_NAME]"
click at [747, 207] on input "text" at bounding box center [734, 211] width 43 height 11
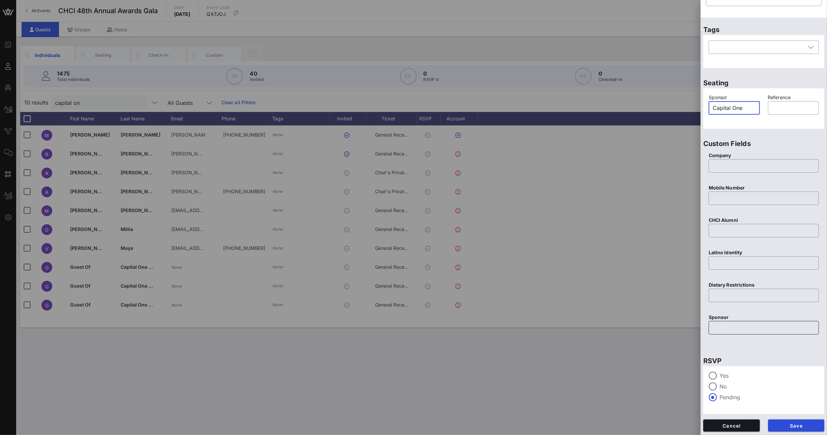
type input "Capital One"
click at [736, 323] on input "text" at bounding box center [764, 327] width 102 height 11
type input "Capital One"
click at [751, 170] on input "text" at bounding box center [764, 165] width 102 height 11
type input "Capital One"
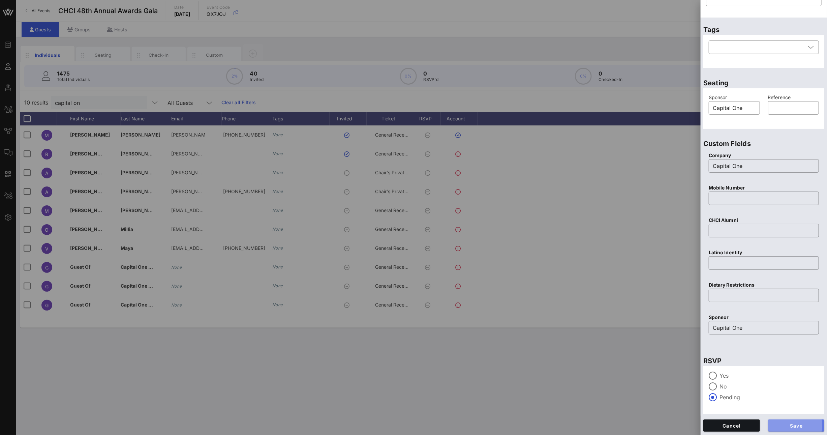
click at [786, 423] on span "Save" at bounding box center [797, 426] width 46 height 6
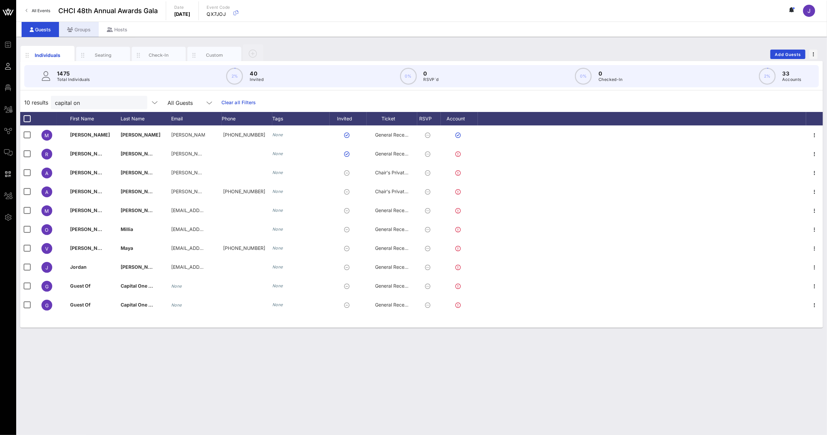
click at [83, 34] on div "Groups" at bounding box center [79, 29] width 40 height 15
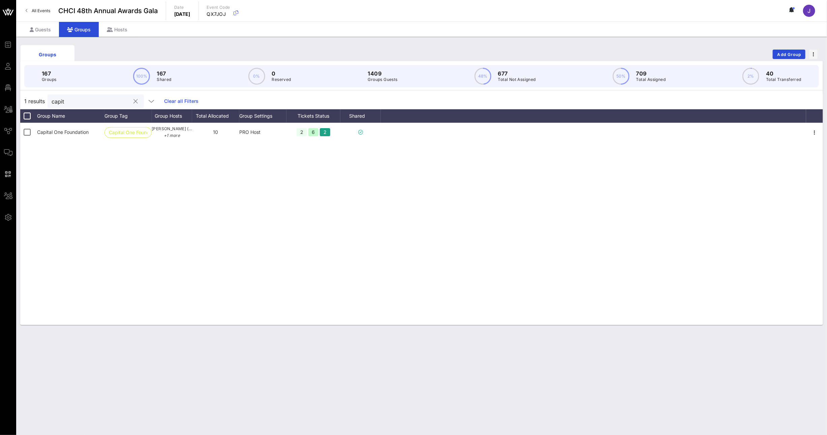
click at [67, 101] on input "capit" at bounding box center [91, 101] width 79 height 9
click at [55, 101] on input "capit" at bounding box center [91, 101] width 79 height 9
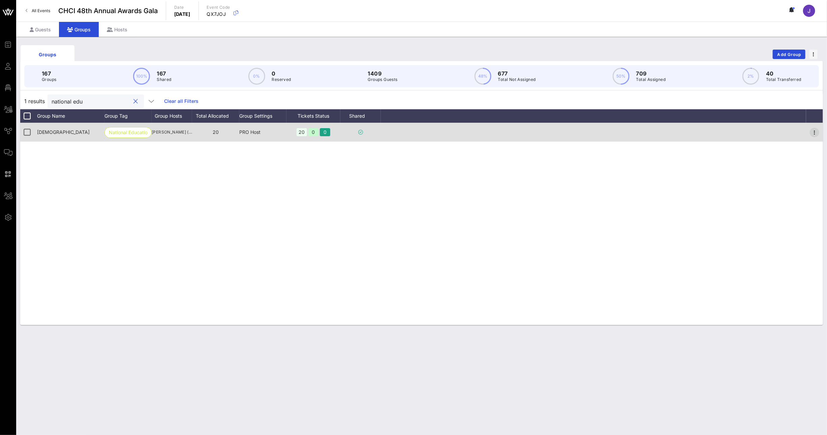
type input "national edu"
click at [814, 129] on icon "button" at bounding box center [815, 132] width 8 height 8
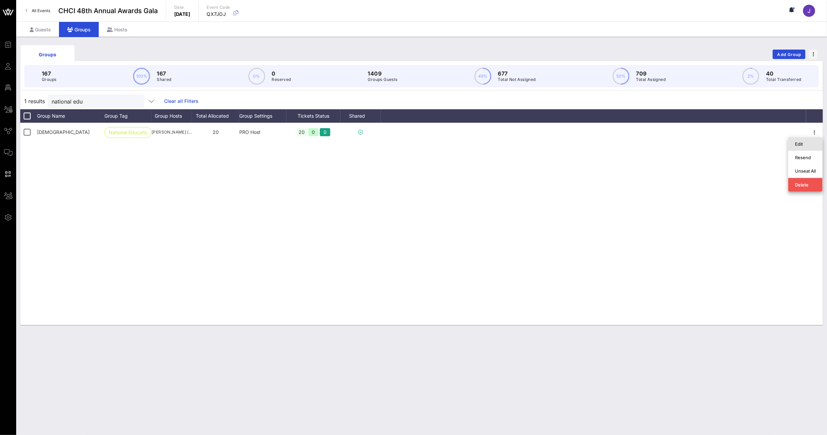
click at [816, 139] on div "Edit" at bounding box center [805, 144] width 21 height 11
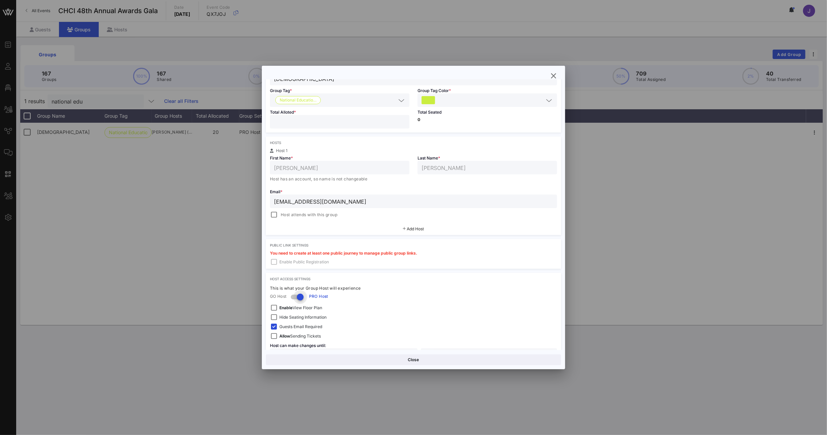
scroll to position [55, 0]
click at [412, 229] on span "Add Host" at bounding box center [415, 227] width 17 height 5
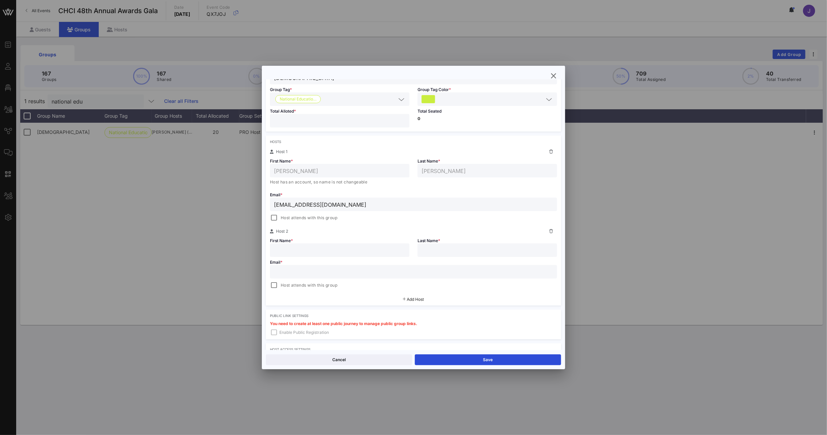
paste input "[PERSON_NAME] [NEA] <[EMAIL_ADDRESS][DOMAIN_NAME]>"
drag, startPoint x: 331, startPoint y: 271, endPoint x: 251, endPoint y: 267, distance: 80.4
click at [252, 267] on div "Event Builder Guests Floor Plan All Groups Journeys Comms QR Scanner Team Setti…" at bounding box center [413, 217] width 827 height 435
click at [368, 271] on input "[EMAIL_ADDRESS][DOMAIN_NAME]>" at bounding box center [413, 271] width 279 height 9
type input "[EMAIL_ADDRESS][DOMAIN_NAME]"
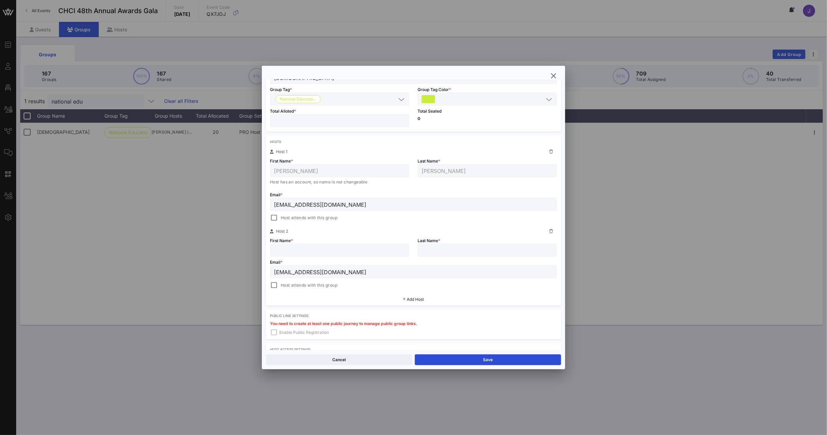
click at [335, 255] on div at bounding box center [339, 249] width 131 height 13
type input "L"
type input "[PERSON_NAME]"
click at [463, 354] on button "Save" at bounding box center [488, 359] width 146 height 11
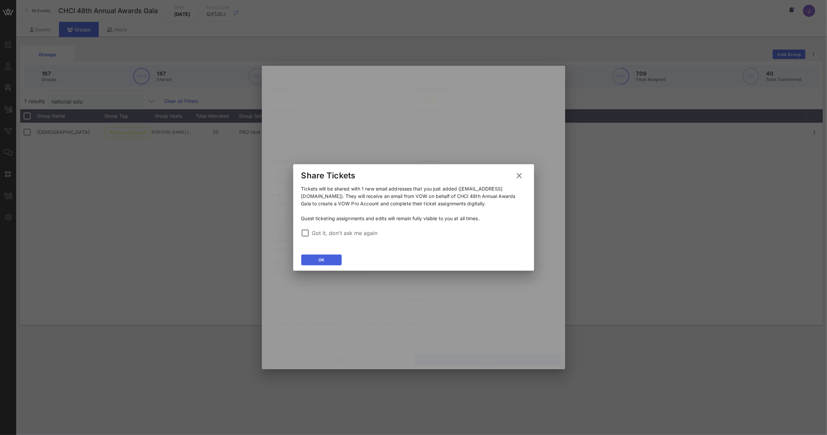
click at [315, 260] on button "OK" at bounding box center [321, 260] width 40 height 11
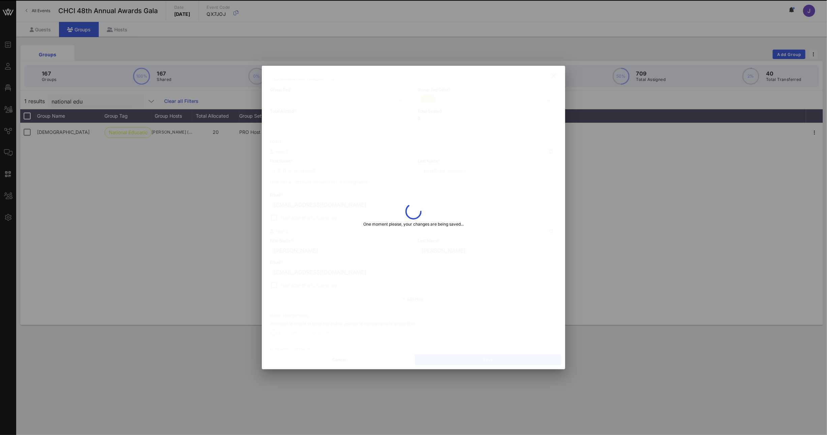
type input "[EMAIL_ADDRESS][DOMAIN_NAME]"
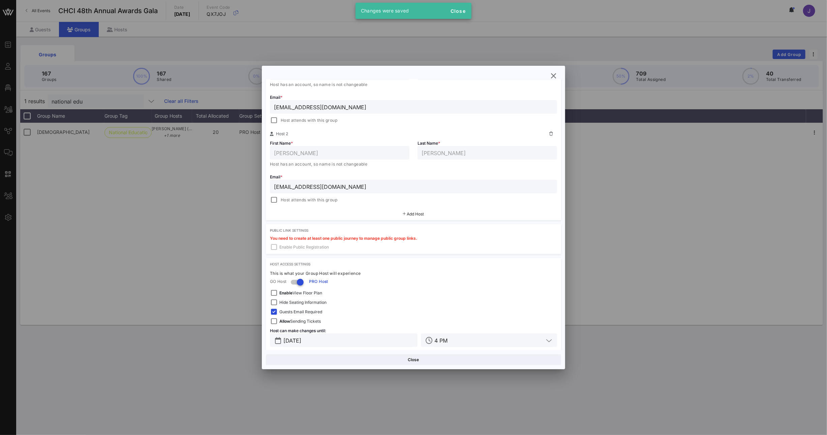
scroll to position [160, 0]
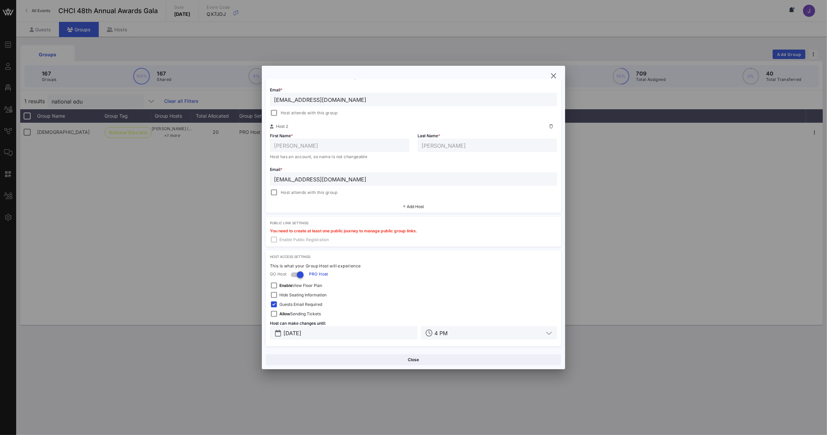
click at [561, 77] on div "Group Settings Shared Group Settings Ticket Assignments Group Details Group Nam…" at bounding box center [413, 217] width 303 height 303
click at [558, 76] on icon "button" at bounding box center [554, 76] width 8 height 8
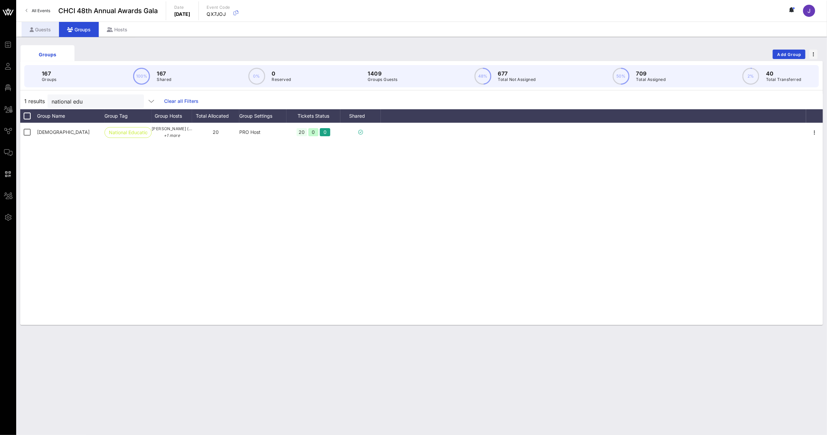
click at [33, 31] on icon at bounding box center [32, 29] width 4 height 5
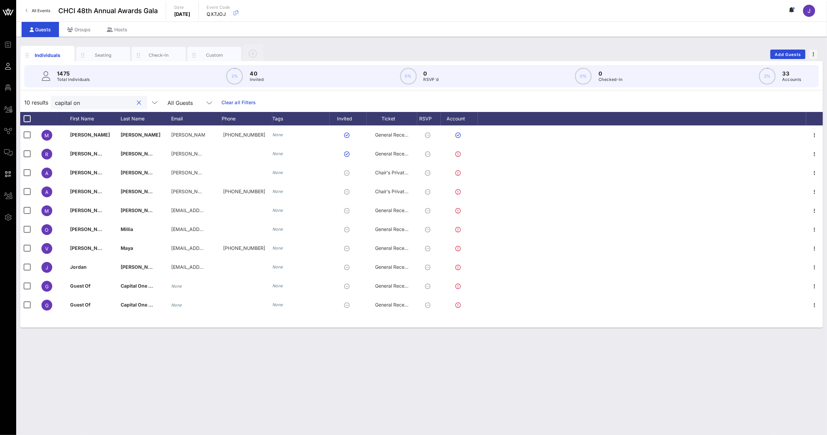
drag, startPoint x: 82, startPoint y: 105, endPoint x: 39, endPoint y: 100, distance: 43.4
click at [44, 101] on div "10 results capital on All Guests Clear all Filters" at bounding box center [421, 102] width 803 height 19
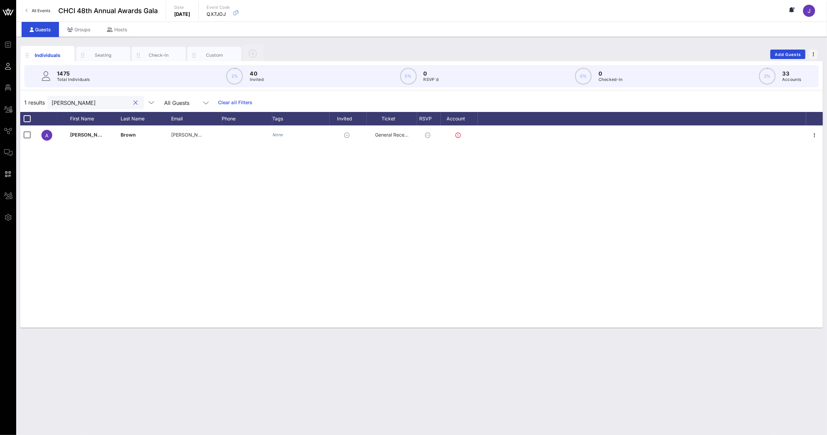
click at [65, 103] on input "[PERSON_NAME]" at bounding box center [91, 102] width 79 height 9
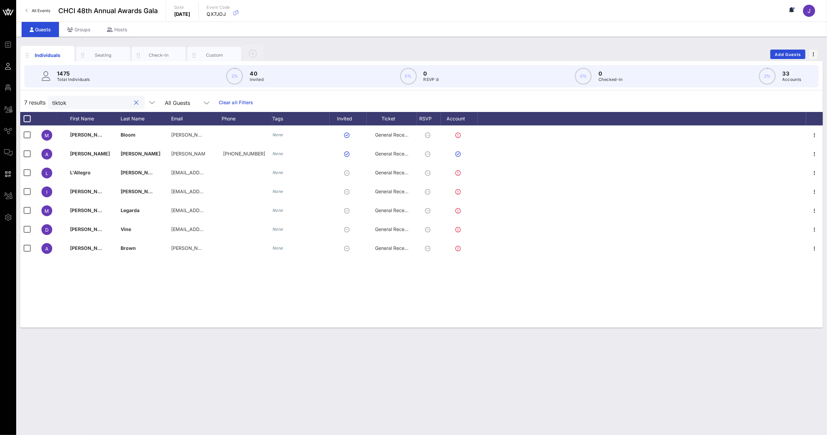
click at [61, 99] on input "tiktok" at bounding box center [91, 102] width 79 height 9
drag, startPoint x: 72, startPoint y: 101, endPoint x: 39, endPoint y: 97, distance: 33.0
click at [39, 97] on div "7 results tiktok All Guests Clear all Filters" at bounding box center [421, 102] width 803 height 19
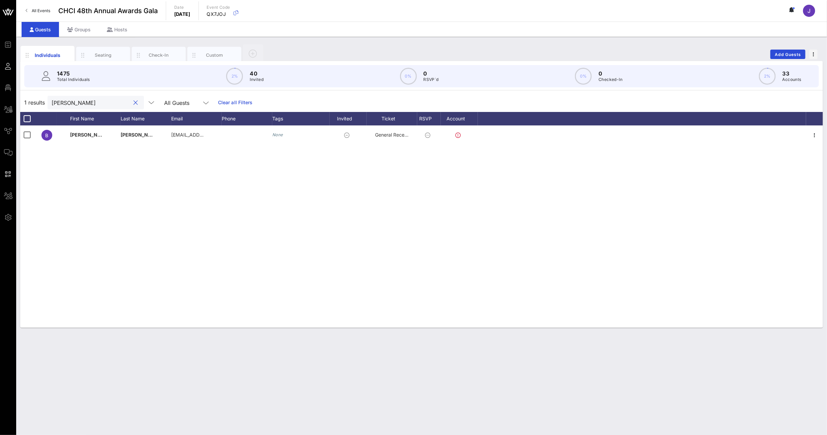
click at [68, 107] on div "[PERSON_NAME]" at bounding box center [91, 102] width 79 height 13
click at [67, 105] on input "[PERSON_NAME]" at bounding box center [91, 102] width 79 height 9
type input "="
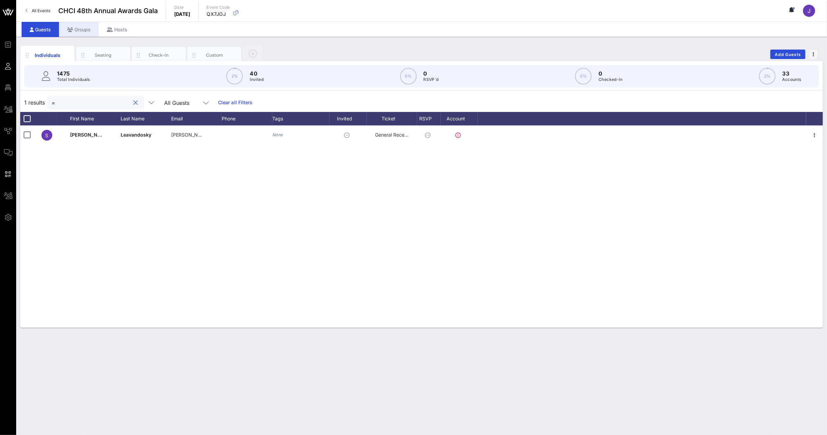
click at [76, 26] on div "Groups" at bounding box center [79, 29] width 40 height 15
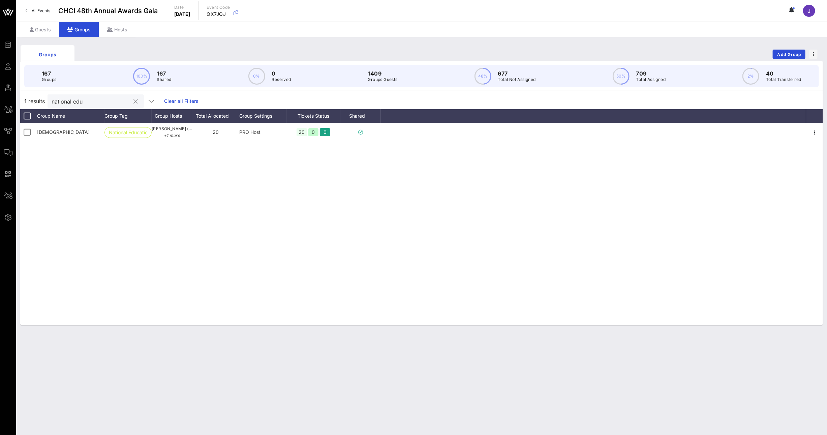
click at [134, 102] on button "clear icon" at bounding box center [136, 101] width 4 height 7
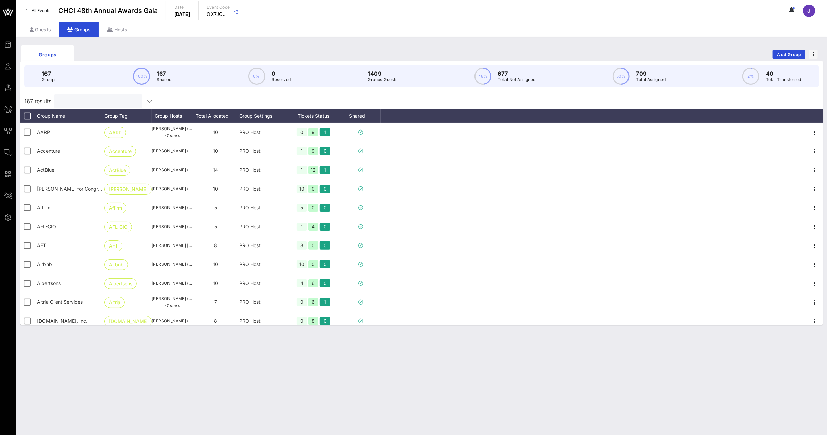
click at [81, 103] on input "text" at bounding box center [97, 101] width 79 height 9
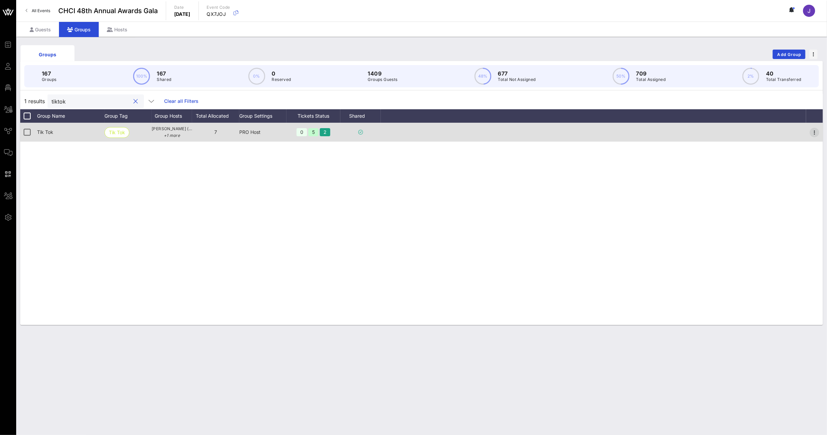
type input "tiktok"
click at [815, 130] on icon "button" at bounding box center [815, 132] width 8 height 8
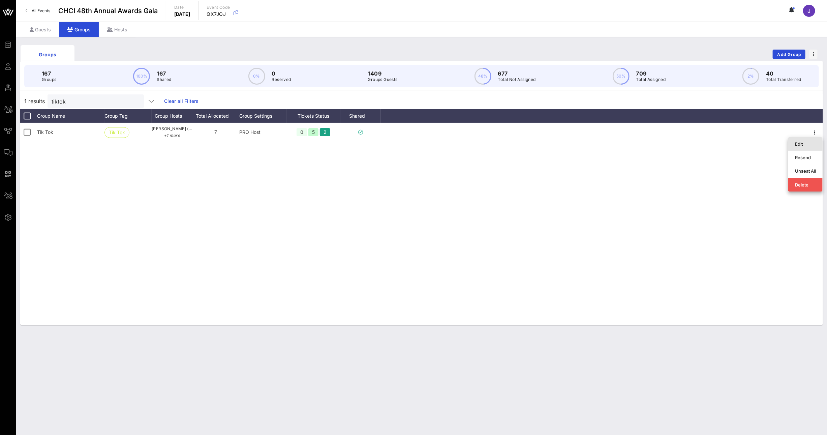
click at [808, 141] on div "Edit" at bounding box center [805, 143] width 21 height 5
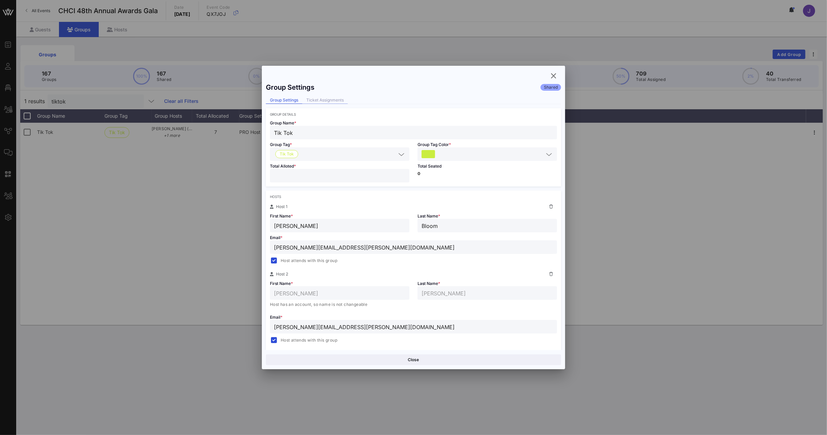
click at [336, 98] on div "Ticket Assignments" at bounding box center [325, 100] width 46 height 7
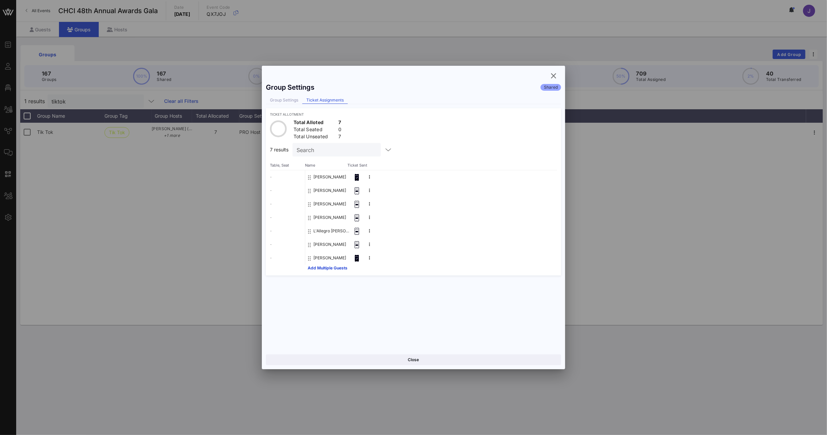
click at [329, 268] on button "Add Multiple Guests" at bounding box center [328, 268] width 40 height 4
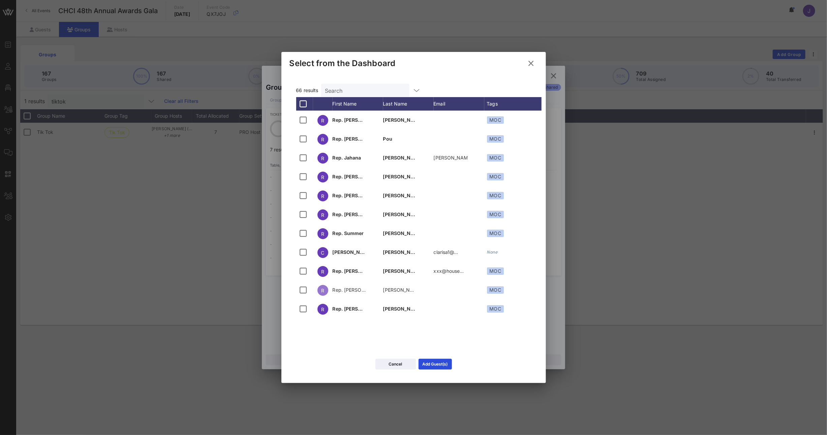
click at [536, 61] on icon at bounding box center [531, 63] width 9 height 8
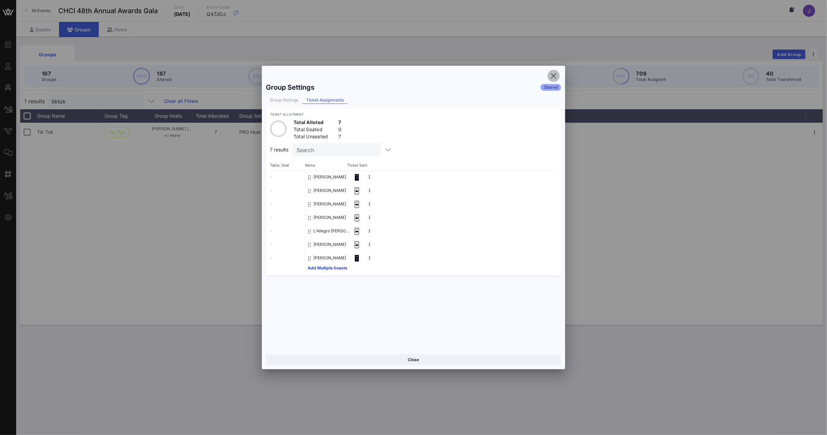
drag, startPoint x: 556, startPoint y: 75, endPoint x: 460, endPoint y: 64, distance: 97.3
click at [556, 75] on icon "button" at bounding box center [554, 76] width 8 height 8
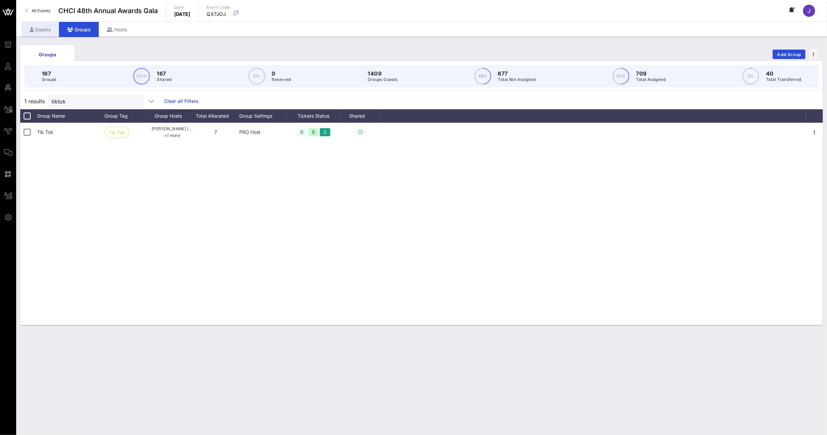
click at [48, 31] on div "Guests" at bounding box center [40, 29] width 37 height 15
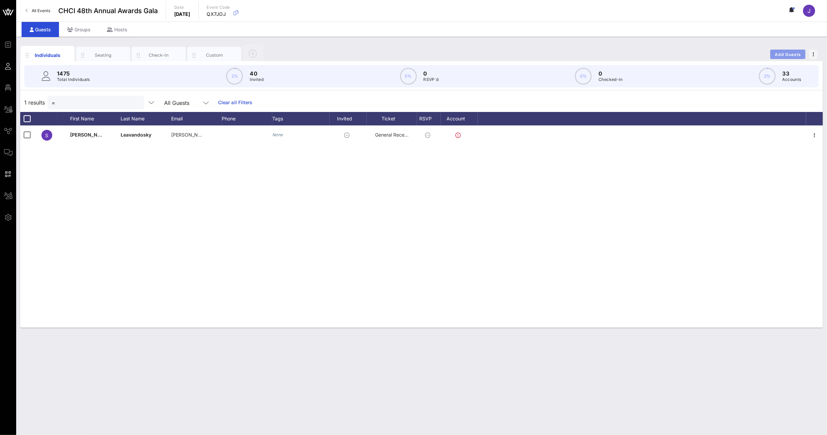
click at [782, 56] on span "Add Guests" at bounding box center [788, 54] width 27 height 5
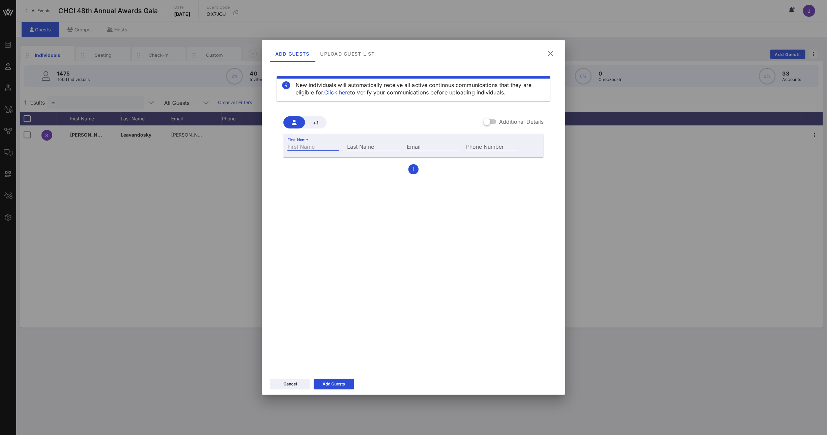
click at [323, 145] on input "First Name" at bounding box center [314, 146] width 52 height 9
type input "[PERSON_NAME]"
type input "Legarda"
click at [416, 145] on div "Email" at bounding box center [433, 146] width 52 height 9
paste input "[EMAIL_ADDRESS][DOMAIN_NAME]"
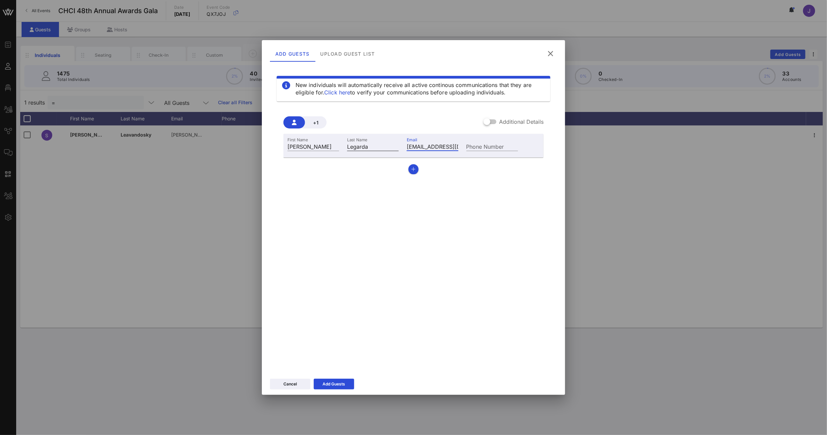
drag, startPoint x: 431, startPoint y: 143, endPoint x: 382, endPoint y: 143, distance: 48.9
click at [382, 143] on div "First Name [PERSON_NAME] Last Name [PERSON_NAME] Email [EMAIL_ADDRESS][DOMAIN_N…" at bounding box center [403, 146] width 239 height 18
type input "[EMAIL_ADDRESS][DOMAIN_NAME]"
click at [412, 172] on button "button" at bounding box center [414, 169] width 10 height 10
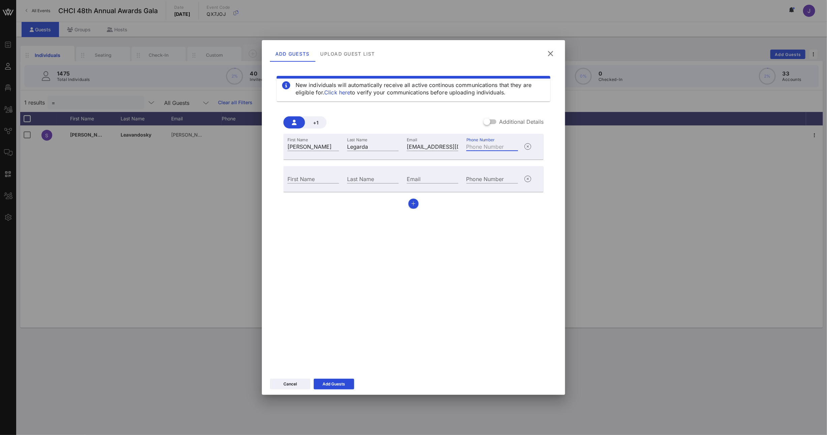
click at [497, 146] on div "Phone Number" at bounding box center [493, 146] width 52 height 9
paste input "[PHONE_NUMBER]"
click at [471, 145] on input "[PHONE_NUMBER]" at bounding box center [493, 146] width 52 height 9
click at [468, 146] on input "14046941095" at bounding box center [493, 146] width 52 height 9
click at [479, 146] on input "4046941095" at bounding box center [493, 146] width 52 height 9
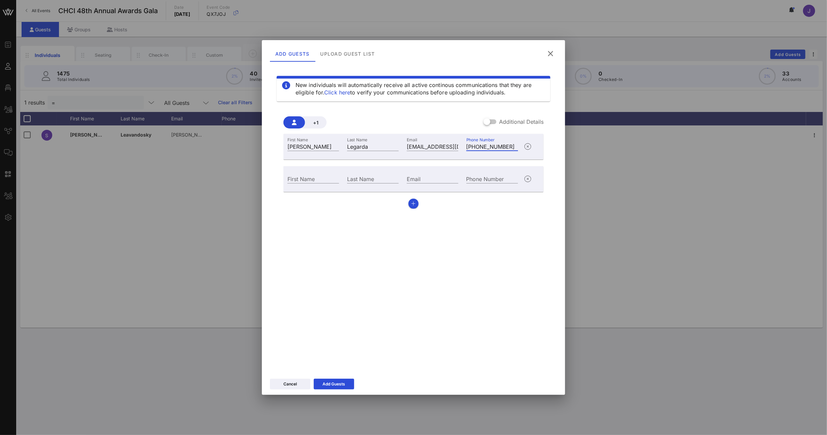
type input "[PHONE_NUMBER]"
click at [436, 251] on div "New individuals will automatically receive all active continous communications …" at bounding box center [413, 216] width 287 height 303
click at [316, 179] on input "First Name" at bounding box center [314, 178] width 52 height 9
type input "[PERSON_NAME]"
type input "Vine"
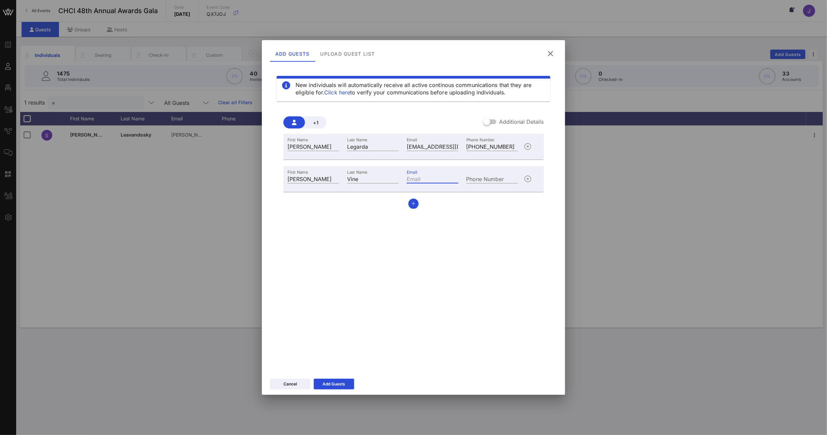
paste input "[EMAIL_ADDRESS][DOMAIN_NAME]"
drag, startPoint x: 432, startPoint y: 178, endPoint x: 389, endPoint y: 177, distance: 43.2
click at [389, 177] on div "First Name [PERSON_NAME] Last Name Vine Email [EMAIL_ADDRESS][DOMAIN_NAME] Phon…" at bounding box center [403, 178] width 239 height 18
type input "[EMAIL_ADDRESS][DOMAIN_NAME]"
click at [483, 179] on input "Phone Number" at bounding box center [493, 178] width 52 height 9
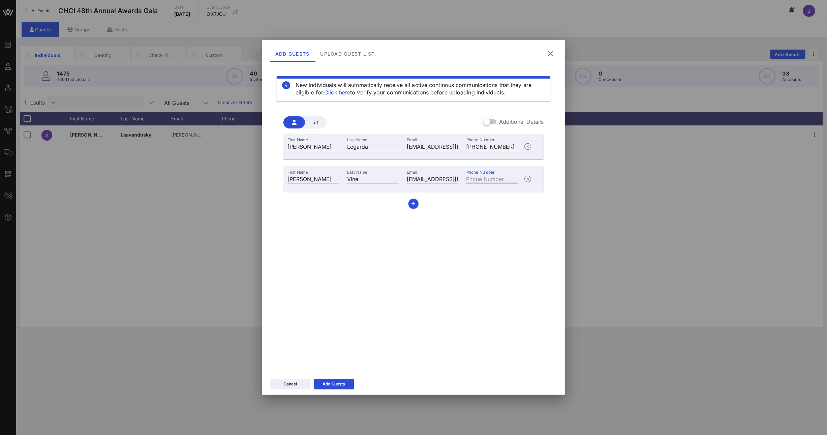
paste input "[PHONE_NUMBER]"
click at [470, 178] on input "[PHONE_NUMBER]" at bounding box center [493, 178] width 52 height 9
click at [470, 179] on input "15042357212" at bounding box center [493, 178] width 52 height 9
click at [469, 179] on input "15042357212" at bounding box center [493, 178] width 52 height 9
click at [478, 179] on input "5042357212" at bounding box center [493, 178] width 52 height 9
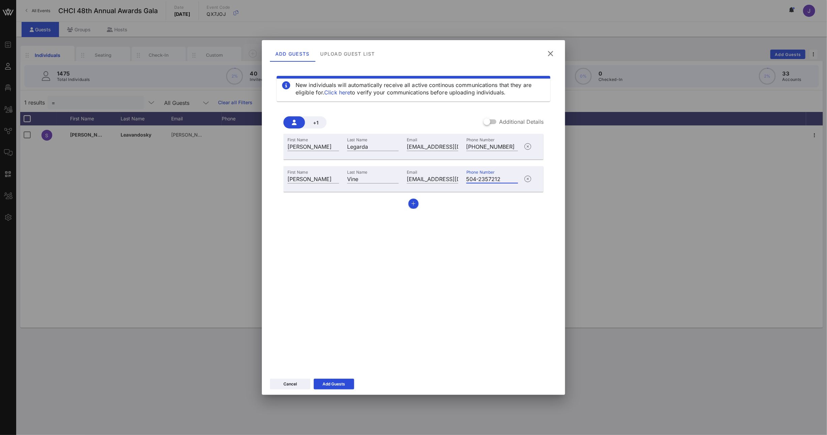
click at [488, 179] on input "504-2357212" at bounding box center [493, 178] width 52 height 9
type input "[PHONE_NUMBER]"
click at [331, 382] on button "Add Guests" at bounding box center [334, 384] width 40 height 11
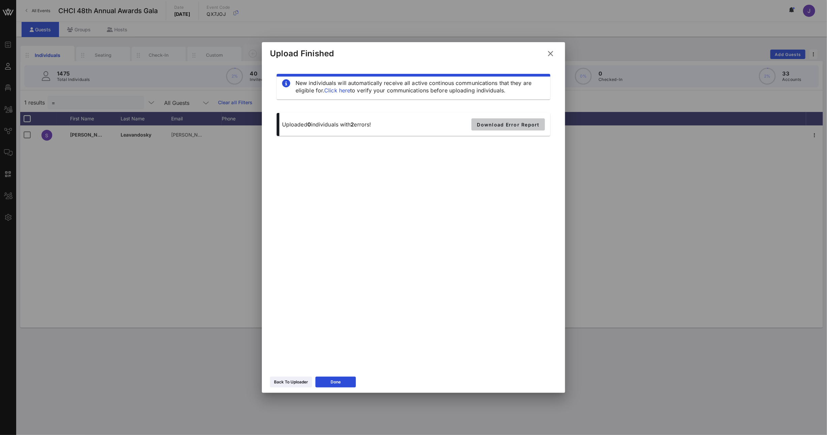
click at [499, 126] on span "Download Error Report" at bounding box center [508, 125] width 63 height 6
click at [552, 52] on icon at bounding box center [550, 53] width 9 height 8
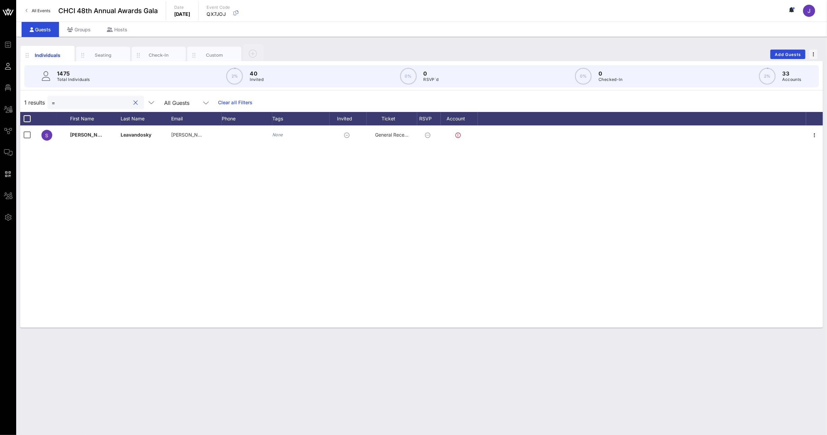
drag, startPoint x: 61, startPoint y: 99, endPoint x: 41, endPoint y: 100, distance: 20.3
click at [41, 100] on div "1 results = All Guests Clear all Filters" at bounding box center [421, 102] width 803 height 19
click at [52, 104] on input "=" at bounding box center [91, 102] width 79 height 9
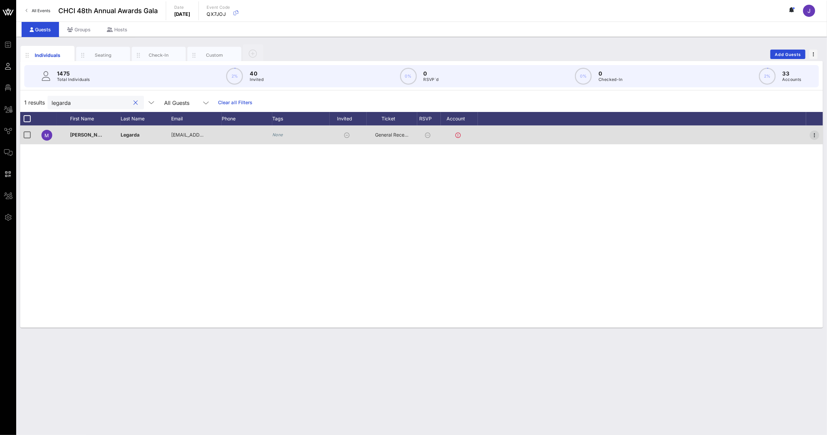
type input "legarda"
click at [812, 134] on icon "button" at bounding box center [815, 135] width 8 height 8
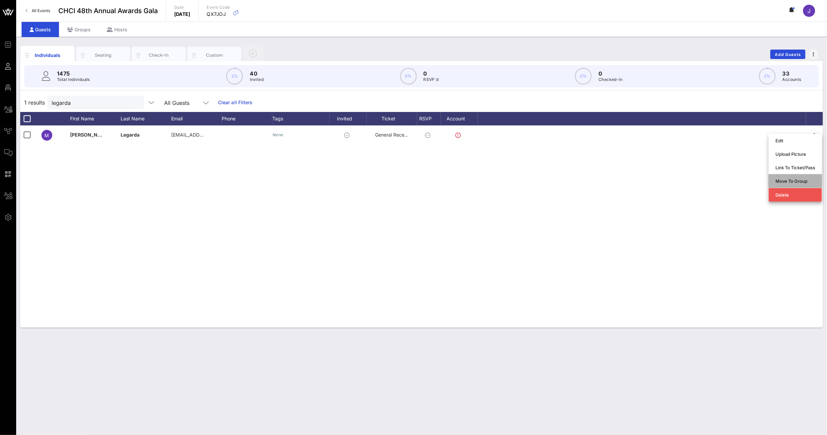
click at [797, 179] on div "Move To Group" at bounding box center [796, 180] width 40 height 5
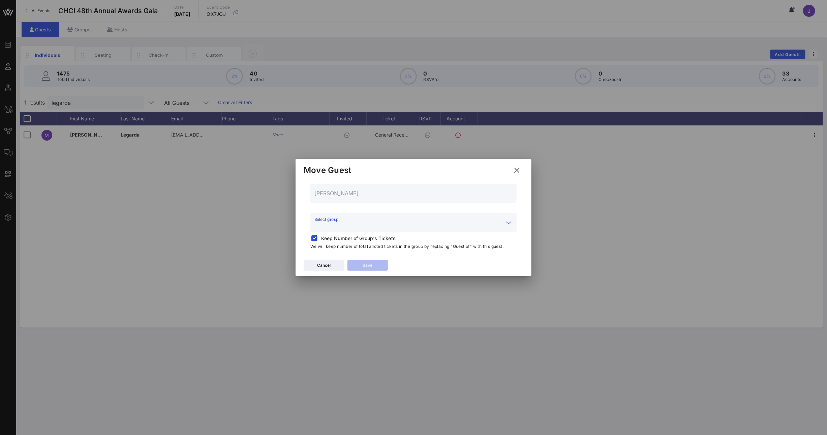
click at [396, 224] on input "Select group" at bounding box center [409, 226] width 189 height 11
click at [358, 245] on div "Tik Tok (Tik Tok)" at bounding box center [414, 242] width 196 height 6
type input "Tik Tok (Tik Tok)"
click at [376, 264] on button "Save" at bounding box center [368, 265] width 40 height 11
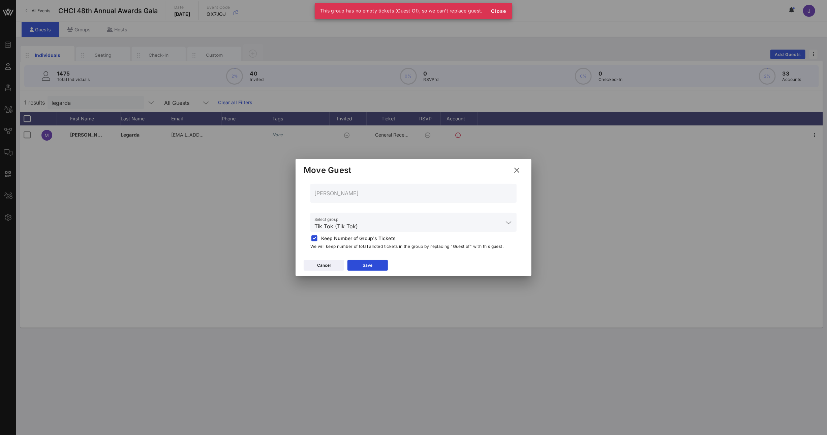
click at [518, 168] on icon at bounding box center [516, 170] width 9 height 8
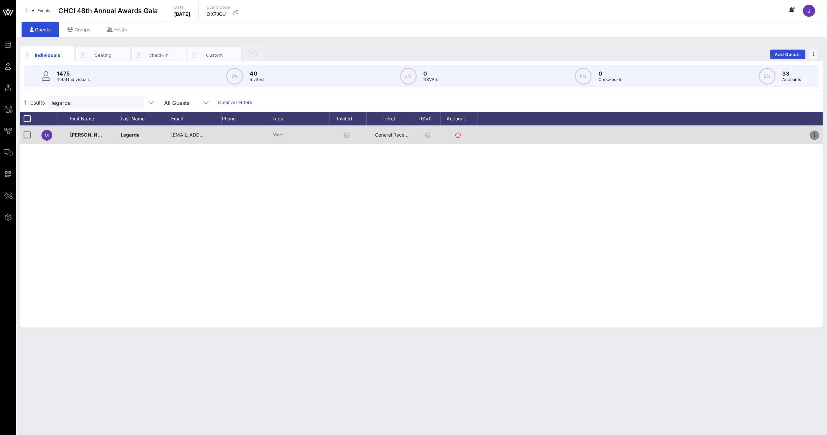
click at [815, 135] on icon "button" at bounding box center [815, 135] width 8 height 8
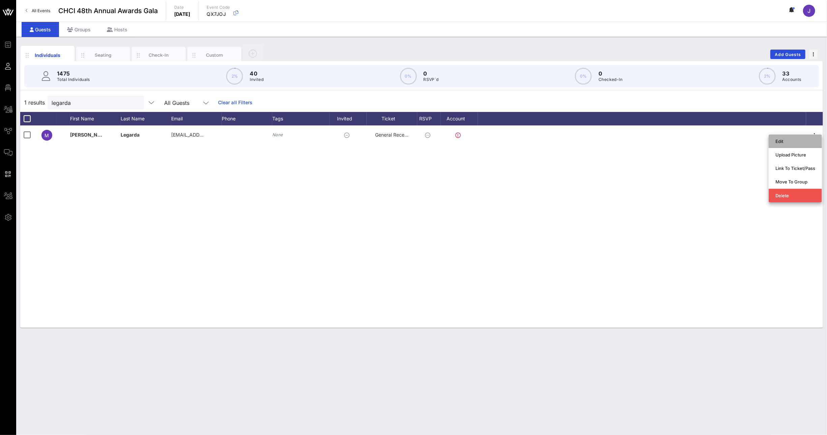
click at [789, 141] on div "Edit" at bounding box center [796, 141] width 40 height 5
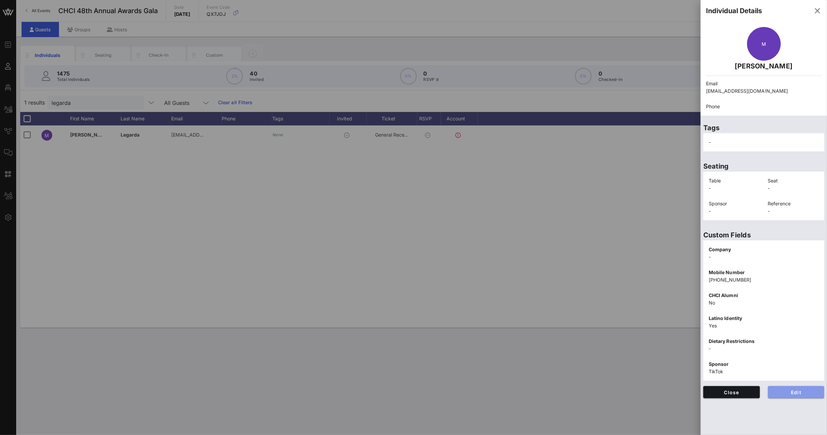
click at [795, 390] on span "Edit" at bounding box center [797, 392] width 46 height 6
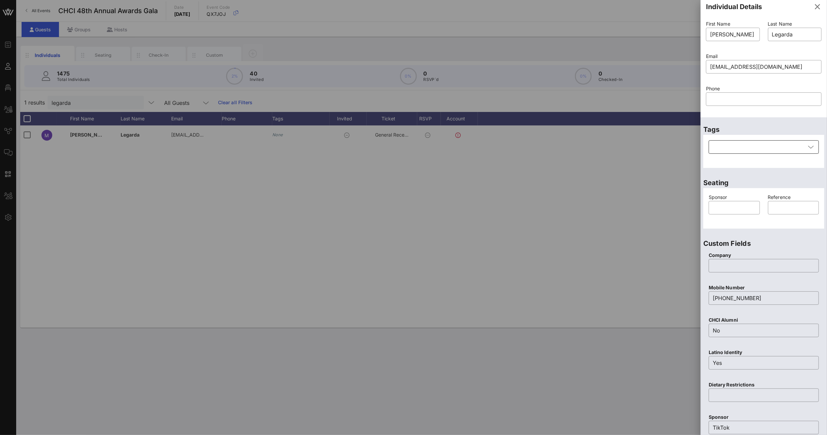
scroll to position [9, 0]
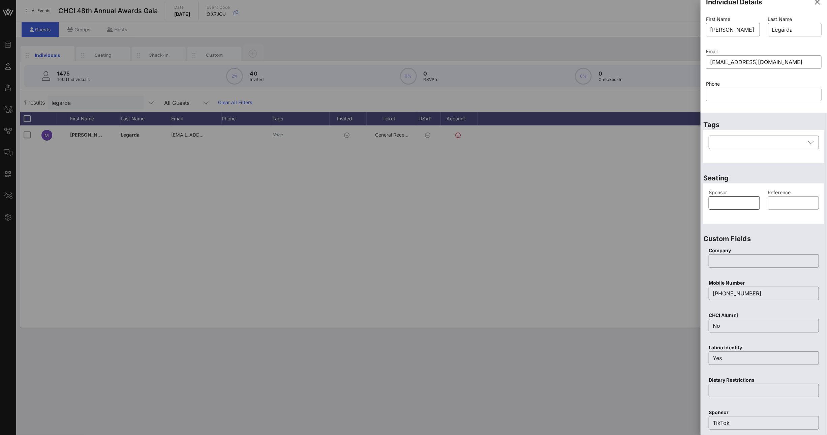
click at [733, 203] on input "text" at bounding box center [734, 203] width 43 height 11
drag, startPoint x: 736, startPoint y: 202, endPoint x: 688, endPoint y: 204, distance: 47.9
click at [688, 204] on div "Event Builder Guests Floor Plan All Groups Journeys Comms QR Scanner Team Setti…" at bounding box center [413, 217] width 827 height 435
type input "TikTok"
click at [724, 259] on input "text" at bounding box center [764, 261] width 102 height 11
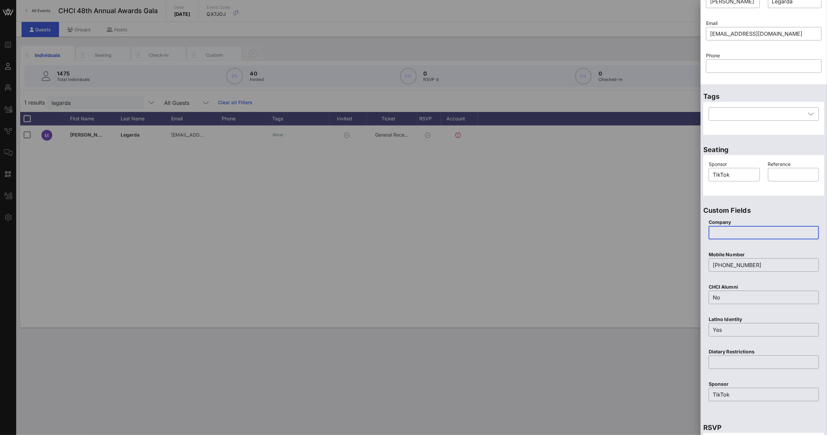
scroll to position [104, 0]
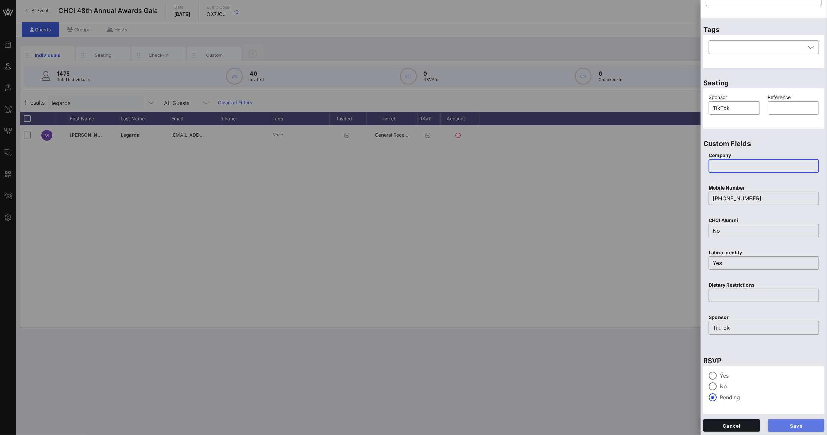
click at [792, 421] on button "Save" at bounding box center [796, 425] width 57 height 12
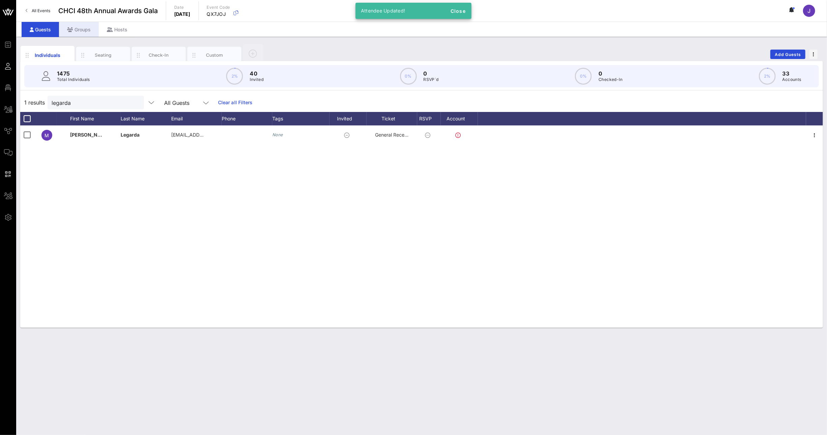
click at [85, 25] on div "Groups" at bounding box center [79, 29] width 40 height 15
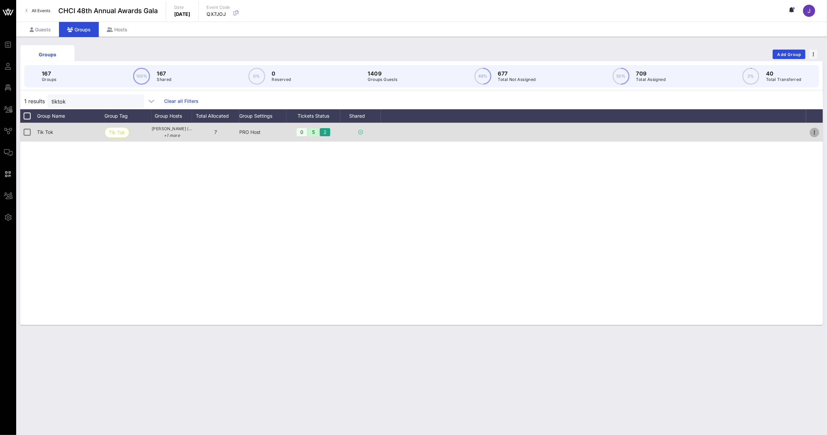
click at [814, 129] on icon "button" at bounding box center [815, 132] width 8 height 8
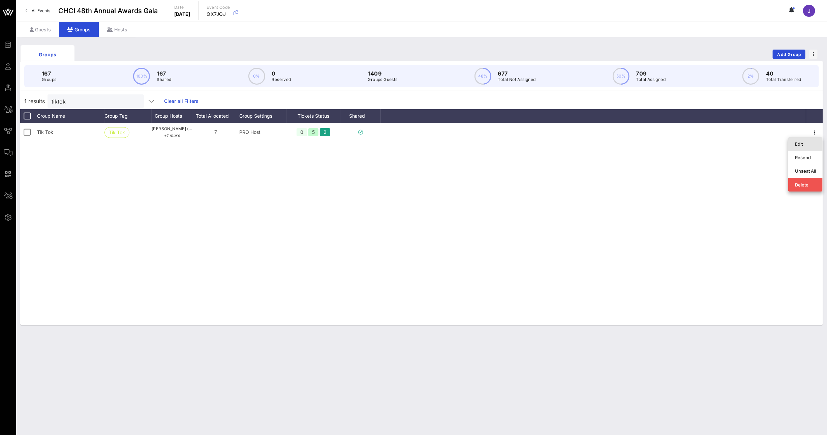
click at [795, 143] on div "Edit" at bounding box center [805, 143] width 21 height 5
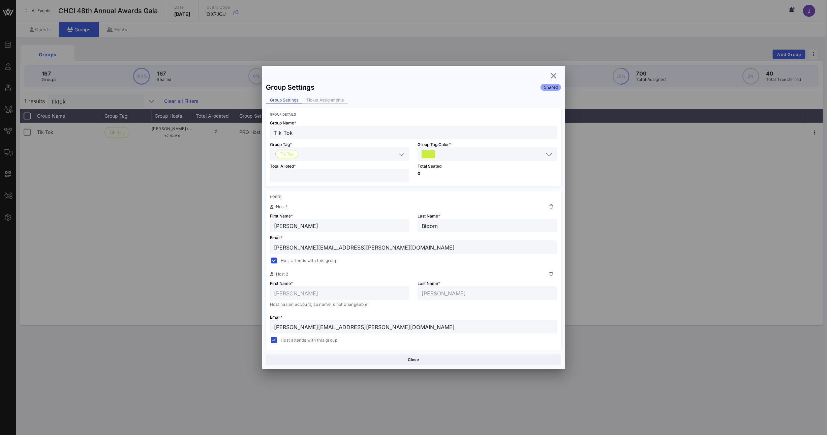
click at [325, 100] on div "Ticket Assignments" at bounding box center [325, 100] width 46 height 7
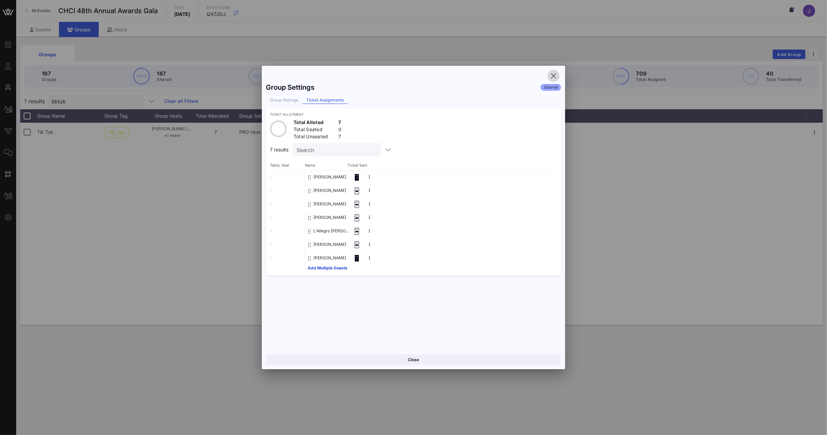
click at [555, 76] on icon "button" at bounding box center [554, 76] width 8 height 8
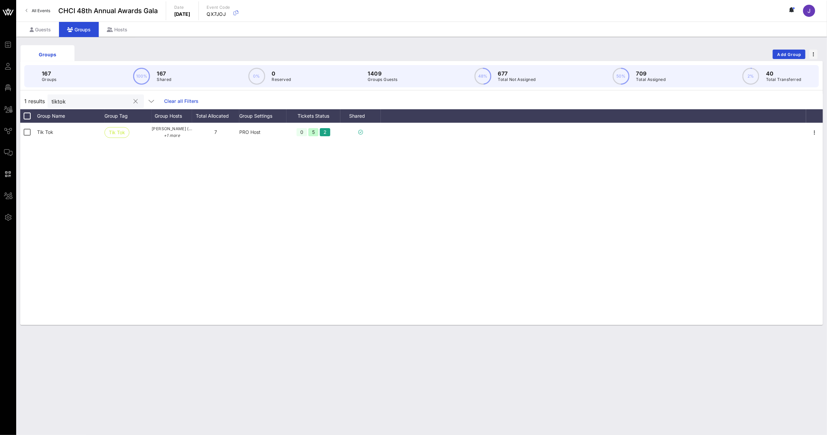
click at [65, 101] on input "tiktok" at bounding box center [91, 101] width 79 height 9
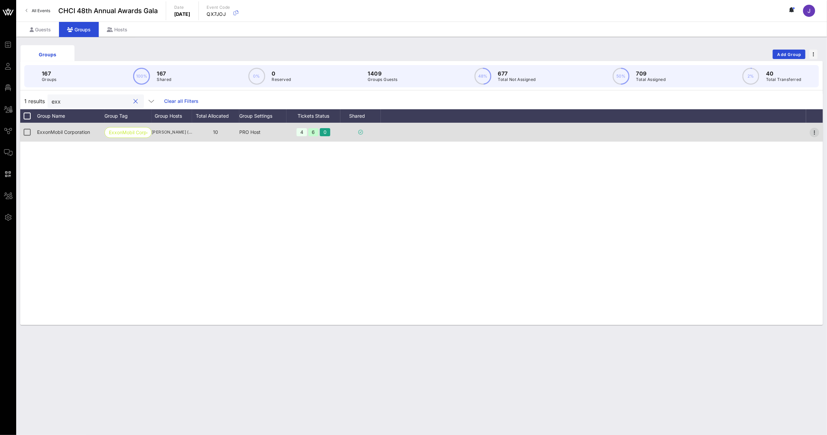
type input "exx"
click at [816, 135] on icon "button" at bounding box center [815, 132] width 8 height 8
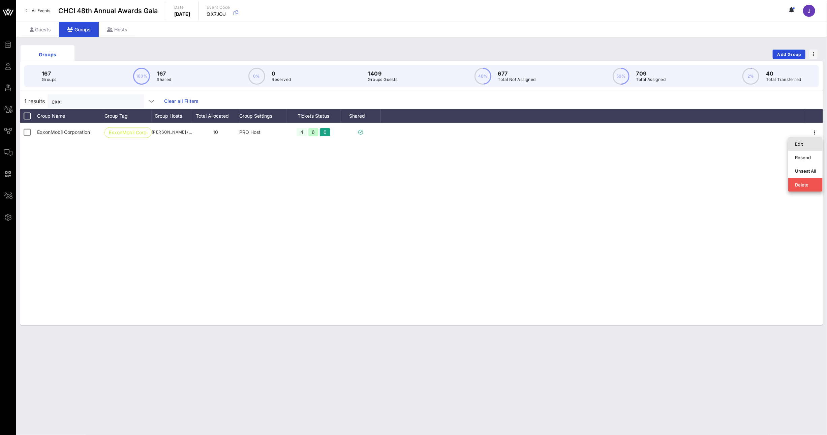
click at [814, 142] on div "Edit" at bounding box center [805, 143] width 21 height 5
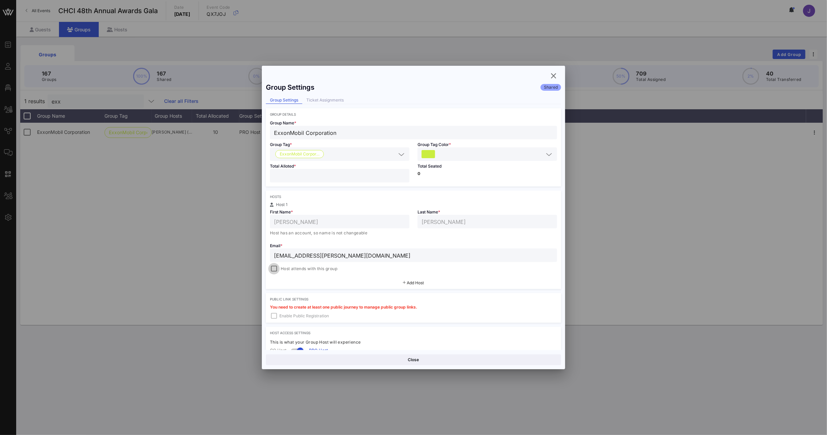
click at [275, 268] on div at bounding box center [273, 268] width 9 height 9
click at [457, 361] on button "Save" at bounding box center [488, 359] width 146 height 11
drag, startPoint x: 555, startPoint y: 79, endPoint x: 534, endPoint y: 74, distance: 20.8
click at [554, 79] on icon "button" at bounding box center [554, 76] width 8 height 8
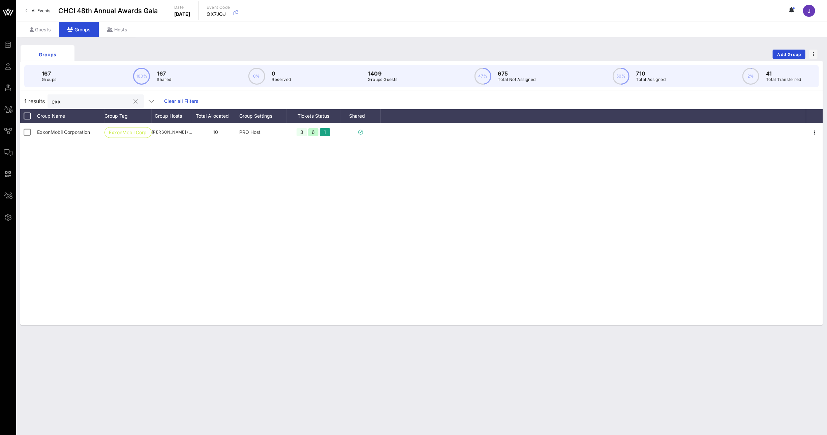
click at [56, 101] on input "exx" at bounding box center [91, 101] width 79 height 9
click at [39, 30] on div "Guests" at bounding box center [40, 29] width 37 height 15
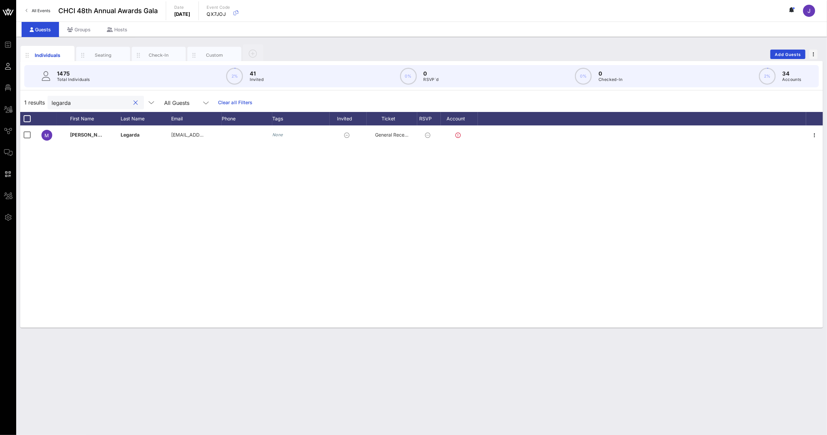
click at [77, 104] on input "legarda" at bounding box center [91, 102] width 79 height 9
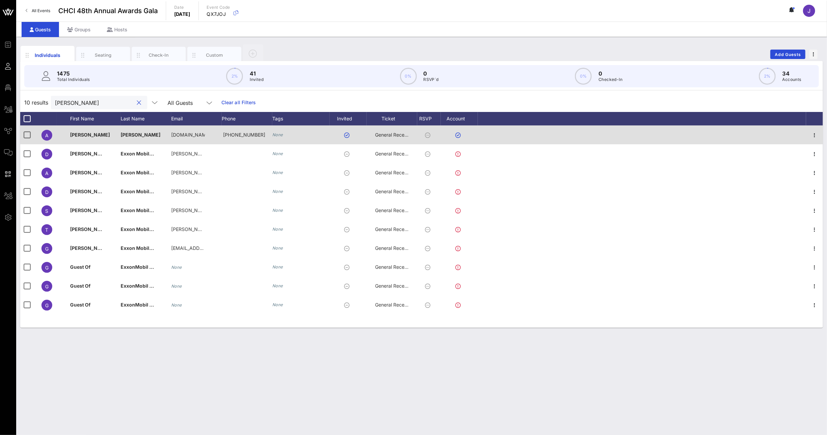
type input "[PERSON_NAME]"
click at [399, 135] on span "General Reception" at bounding box center [395, 135] width 40 height 6
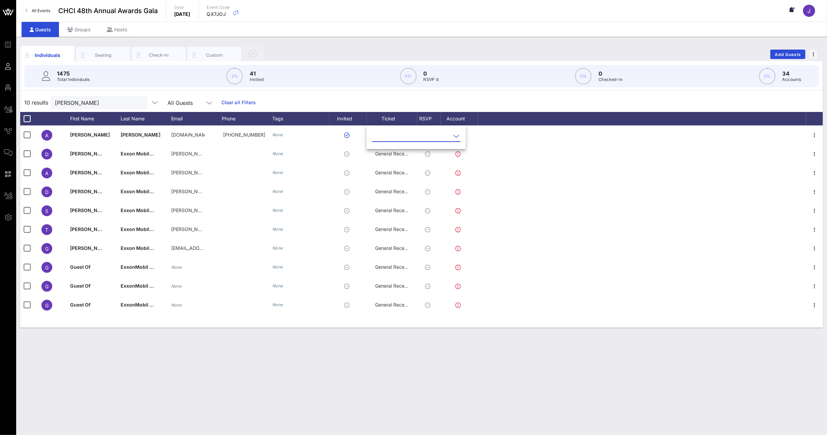
click at [399, 138] on input "text" at bounding box center [411, 136] width 79 height 11
click at [400, 159] on div "Chair's Private Reception" at bounding box center [428, 157] width 100 height 6
click at [601, 366] on div "Individuals Seating Check-In Custom Add Guests 1475 Total Individuals 2% 41 Inv…" at bounding box center [421, 236] width 811 height 398
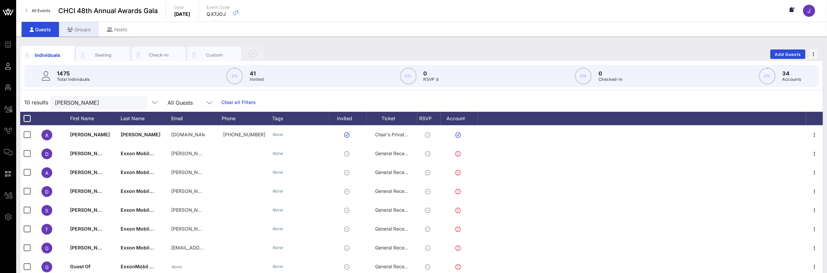
click at [83, 32] on div "Groups" at bounding box center [79, 29] width 40 height 15
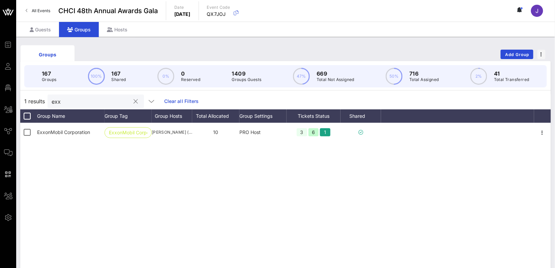
click at [134, 102] on button "clear icon" at bounding box center [136, 101] width 4 height 7
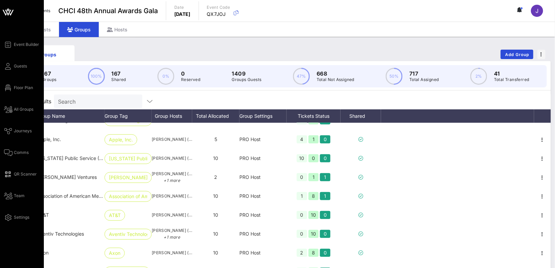
scroll to position [485, 0]
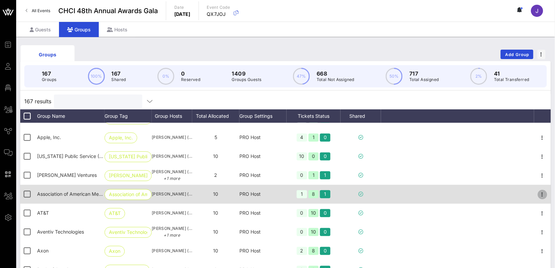
click at [538, 193] on icon "button" at bounding box center [542, 194] width 8 height 8
click at [538, 194] on icon "button" at bounding box center [542, 194] width 8 height 8
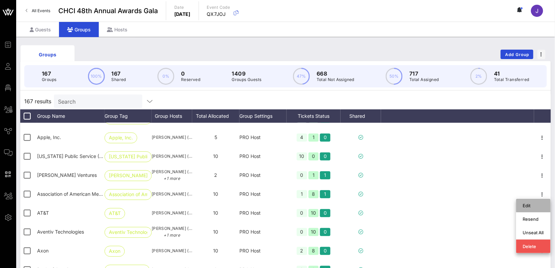
click at [524, 202] on div "Edit" at bounding box center [533, 205] width 21 height 11
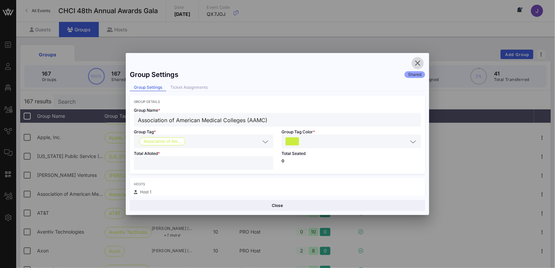
click at [419, 65] on icon "button" at bounding box center [418, 63] width 8 height 8
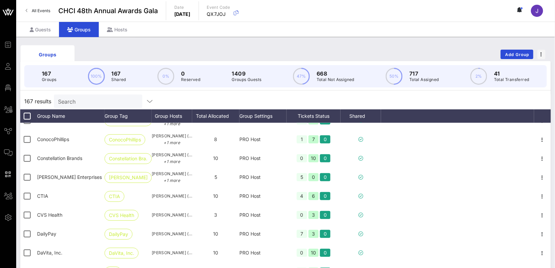
scroll to position [1093, 0]
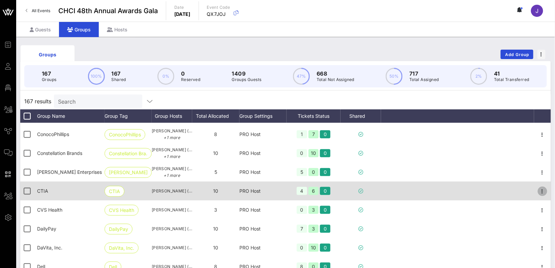
click at [538, 190] on icon "button" at bounding box center [542, 191] width 8 height 8
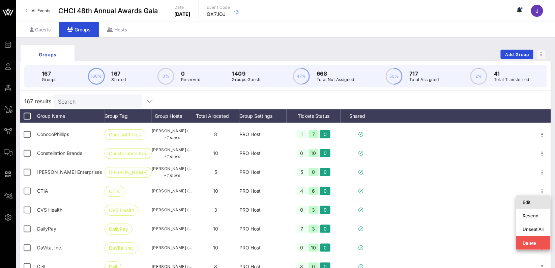
click at [529, 200] on div "Edit" at bounding box center [533, 201] width 21 height 5
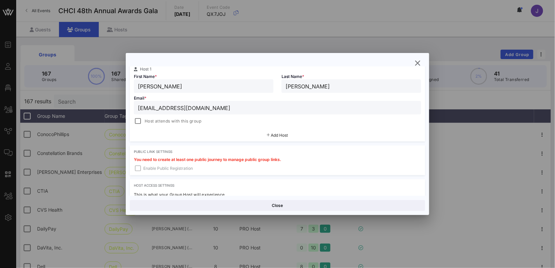
scroll to position [130, 0]
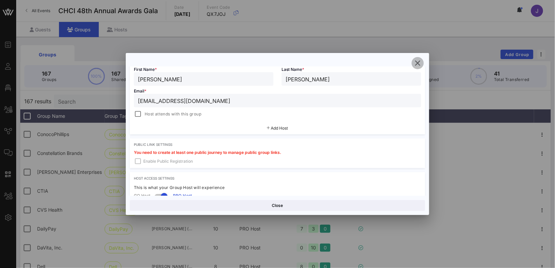
click at [416, 63] on icon "button" at bounding box center [418, 63] width 8 height 8
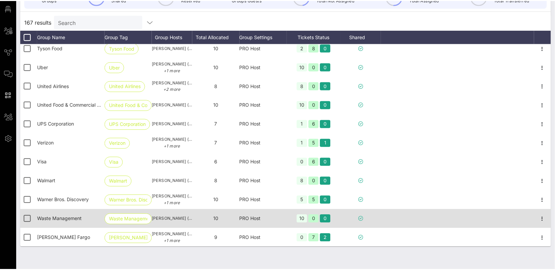
scroll to position [80, 0]
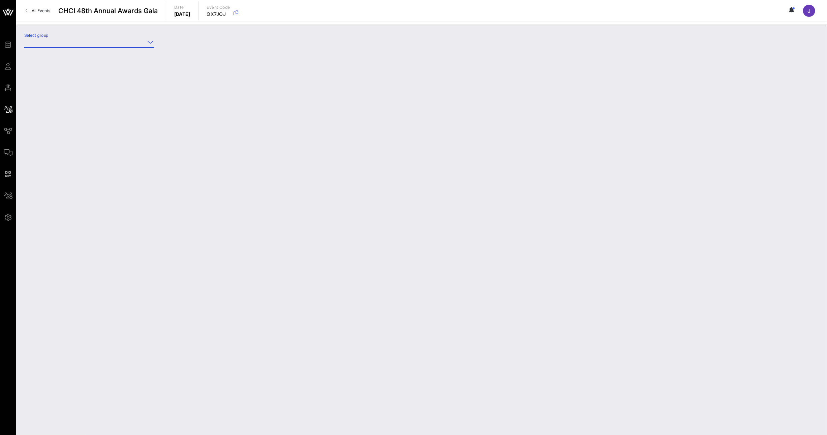
click at [73, 42] on input "Select group" at bounding box center [84, 42] width 121 height 11
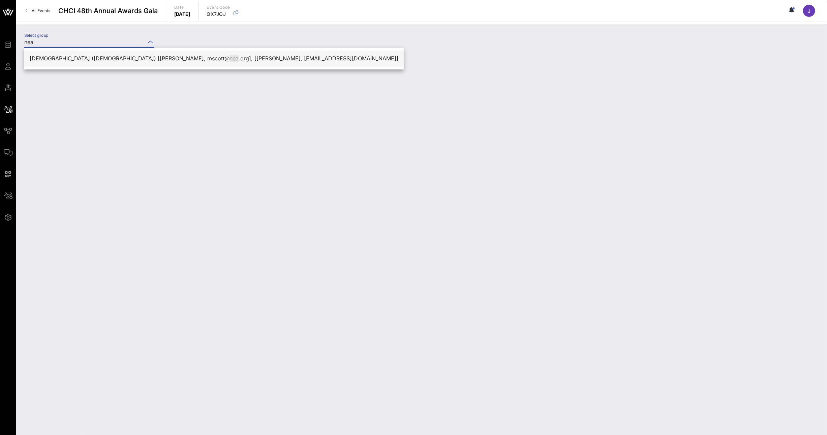
click at [76, 58] on div "National Education Association (National Education Association) [Merwyn Scott, …" at bounding box center [214, 58] width 369 height 6
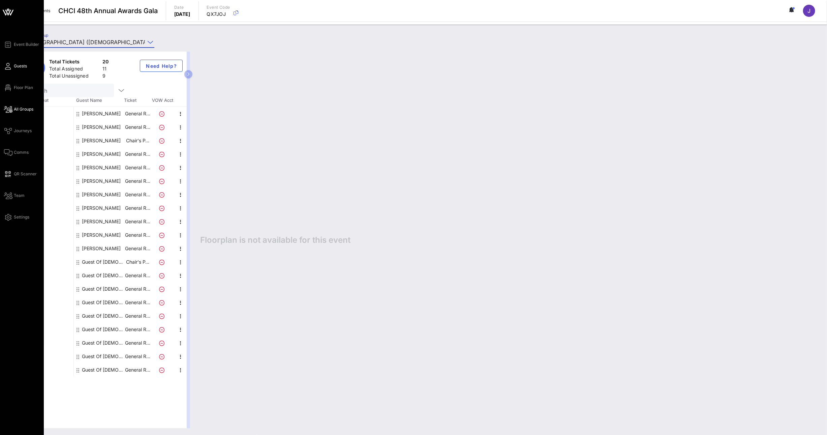
type input "National Education Association (National Education Association) [Merwyn Scott, …"
click at [14, 68] on span "Guests" at bounding box center [20, 66] width 13 height 6
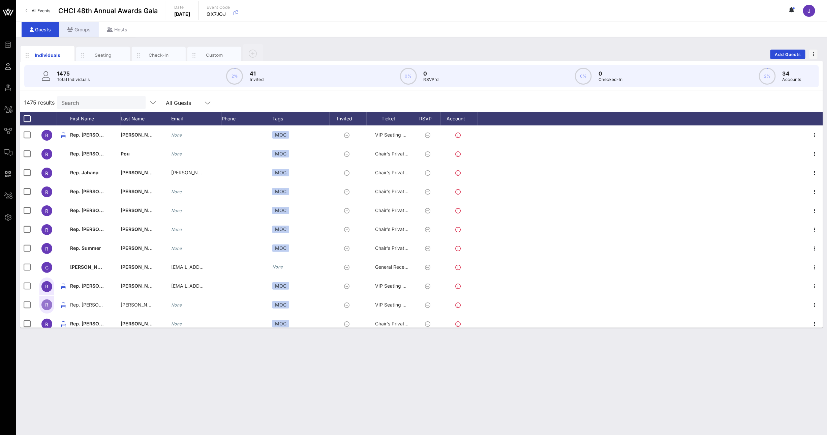
click at [68, 31] on icon at bounding box center [70, 29] width 6 height 5
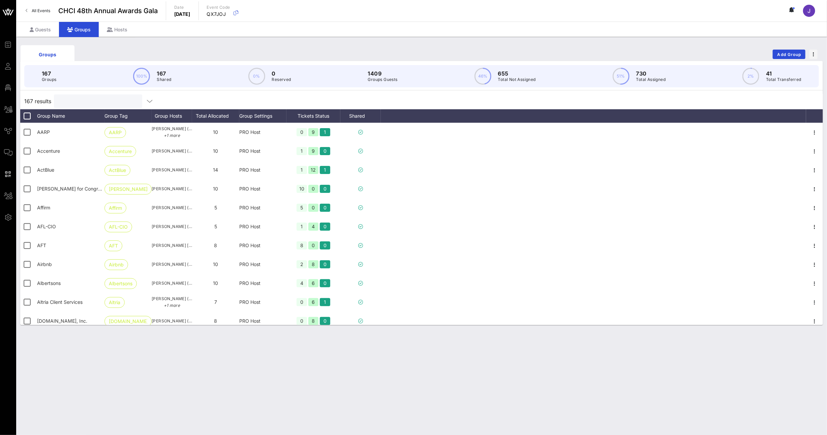
click at [82, 100] on input "text" at bounding box center [97, 101] width 79 height 9
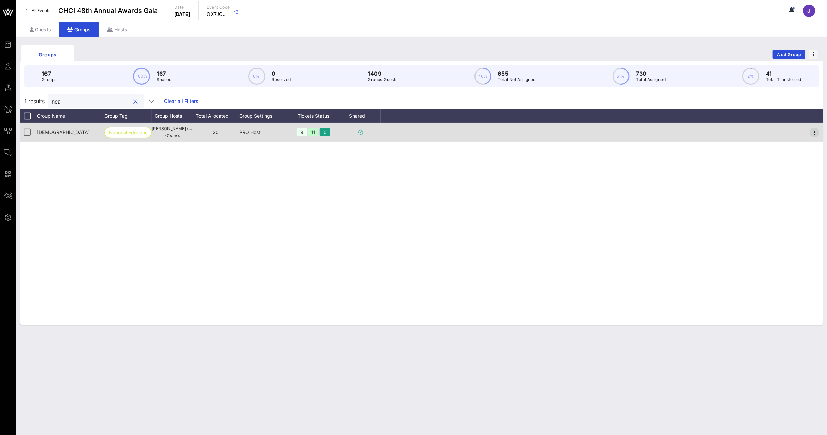
type input "nea"
click at [816, 134] on icon "button" at bounding box center [815, 132] width 8 height 8
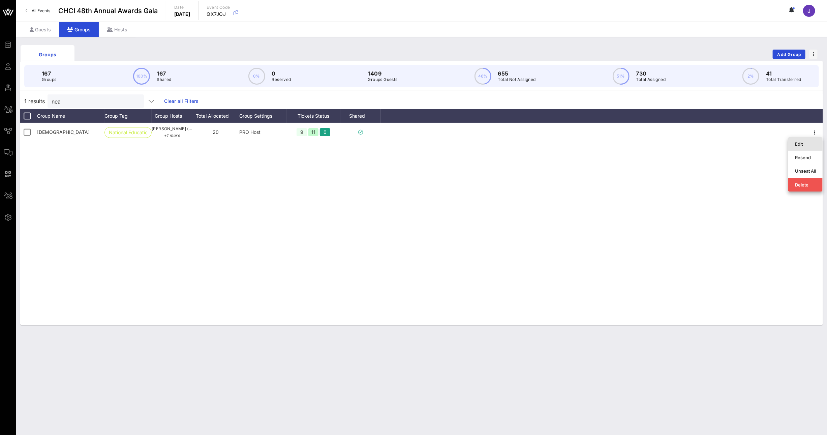
click at [812, 146] on div "Edit" at bounding box center [805, 143] width 21 height 5
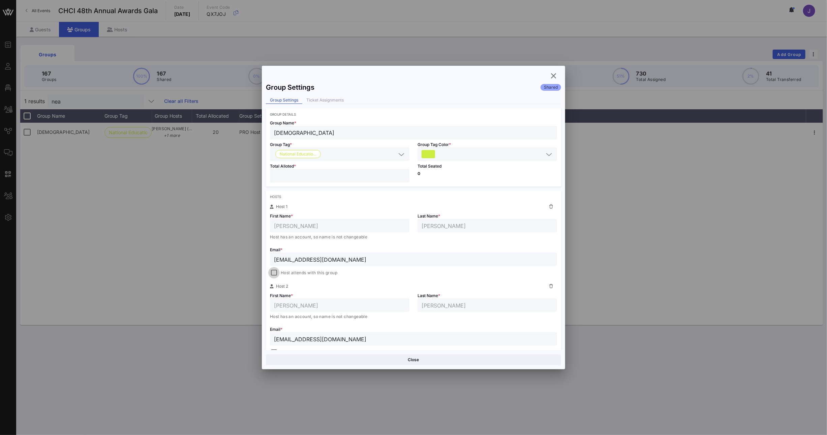
click at [273, 274] on div at bounding box center [273, 272] width 9 height 9
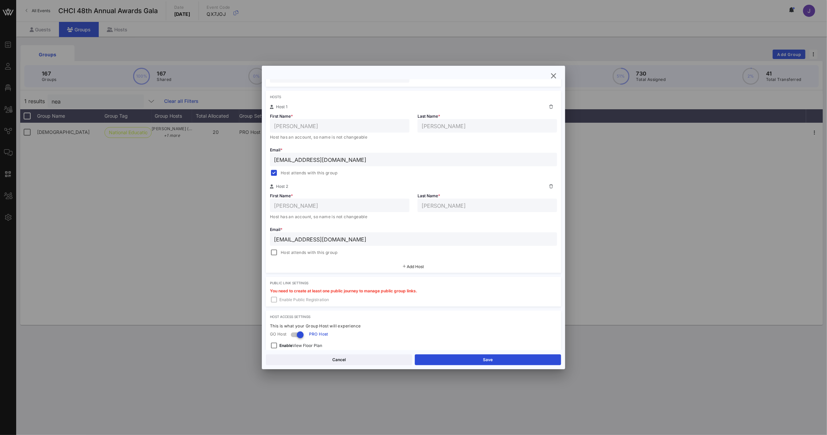
scroll to position [103, 0]
click at [274, 252] on div at bounding box center [273, 248] width 9 height 9
click at [476, 356] on button "Save" at bounding box center [488, 359] width 146 height 11
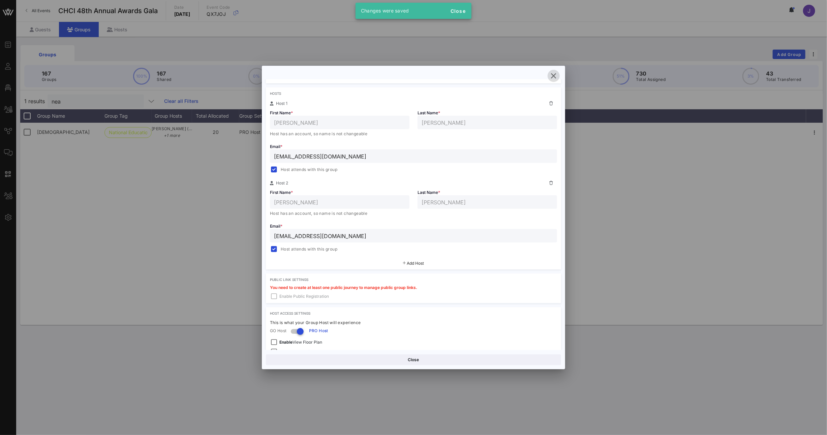
click at [555, 76] on icon "button" at bounding box center [554, 76] width 8 height 8
